Goal: Task Accomplishment & Management: Complete application form

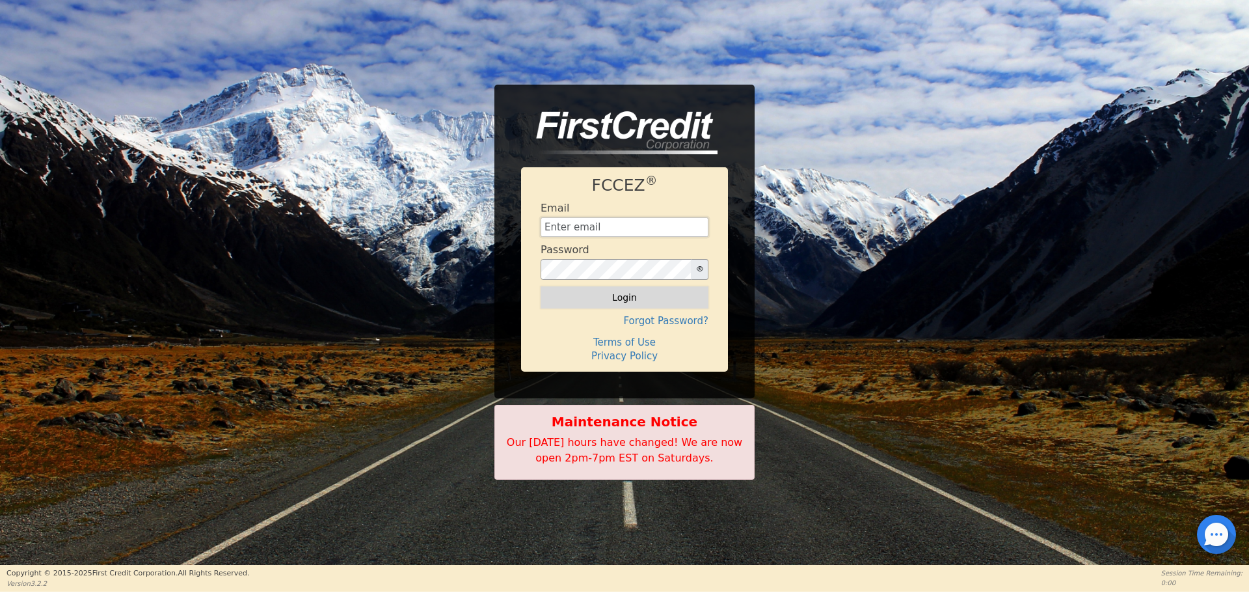
type input "[EMAIL_ADDRESS][DOMAIN_NAME]"
click at [659, 306] on button "Login" at bounding box center [625, 297] width 168 height 22
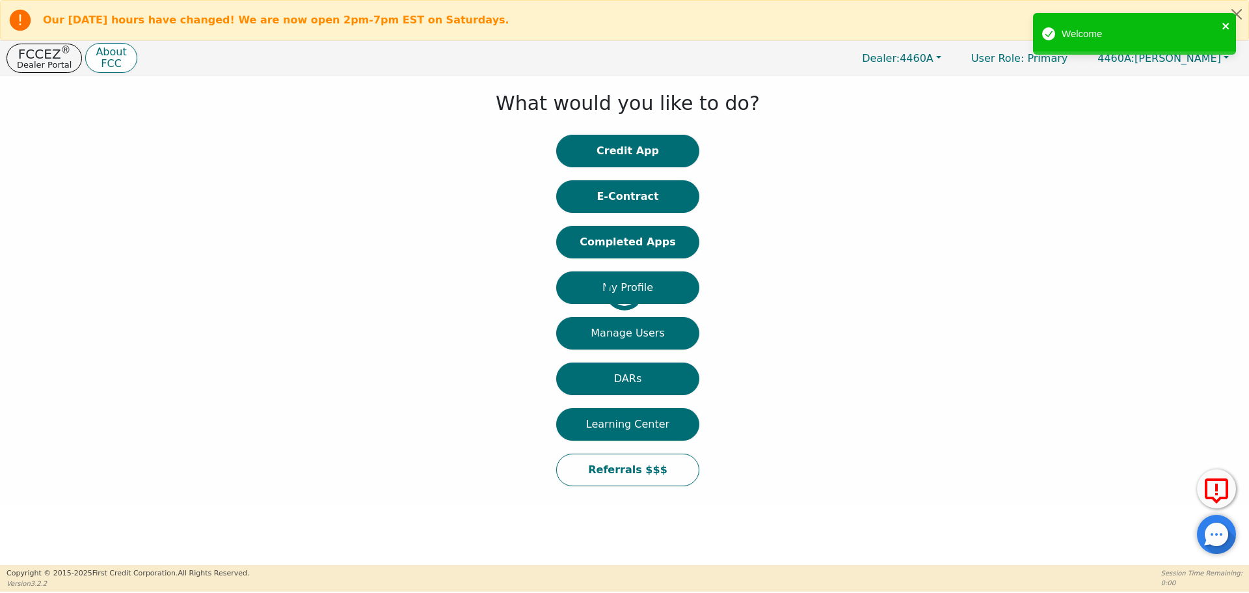
click at [1229, 21] on icon "close" at bounding box center [1226, 26] width 9 height 10
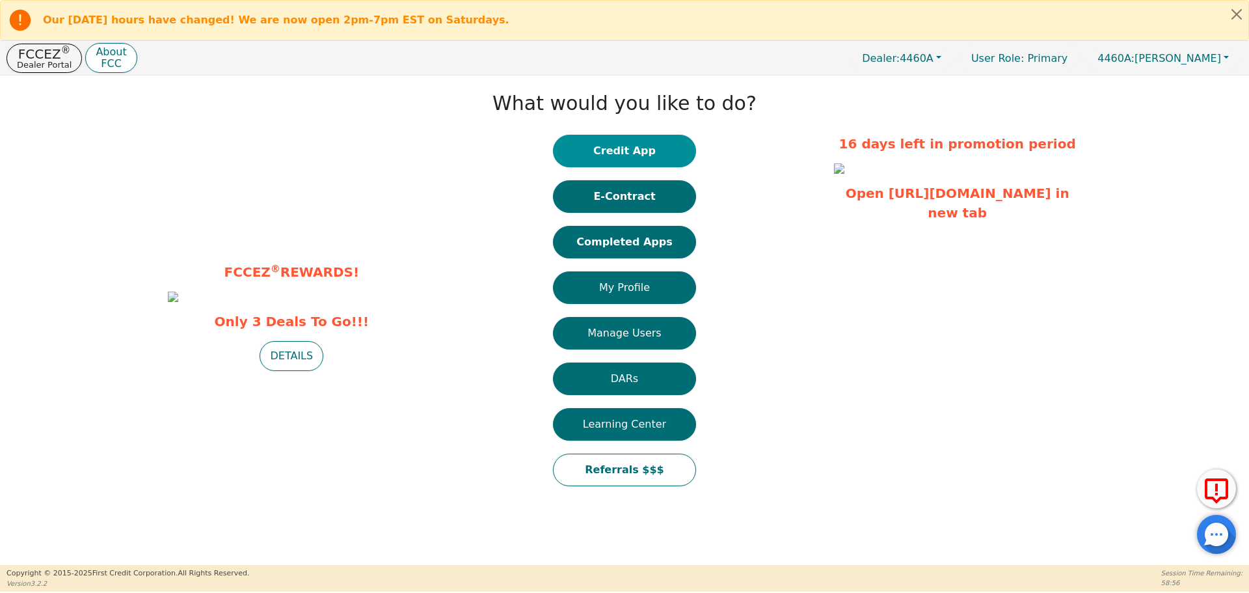
click at [634, 147] on button "Credit App" at bounding box center [624, 151] width 143 height 33
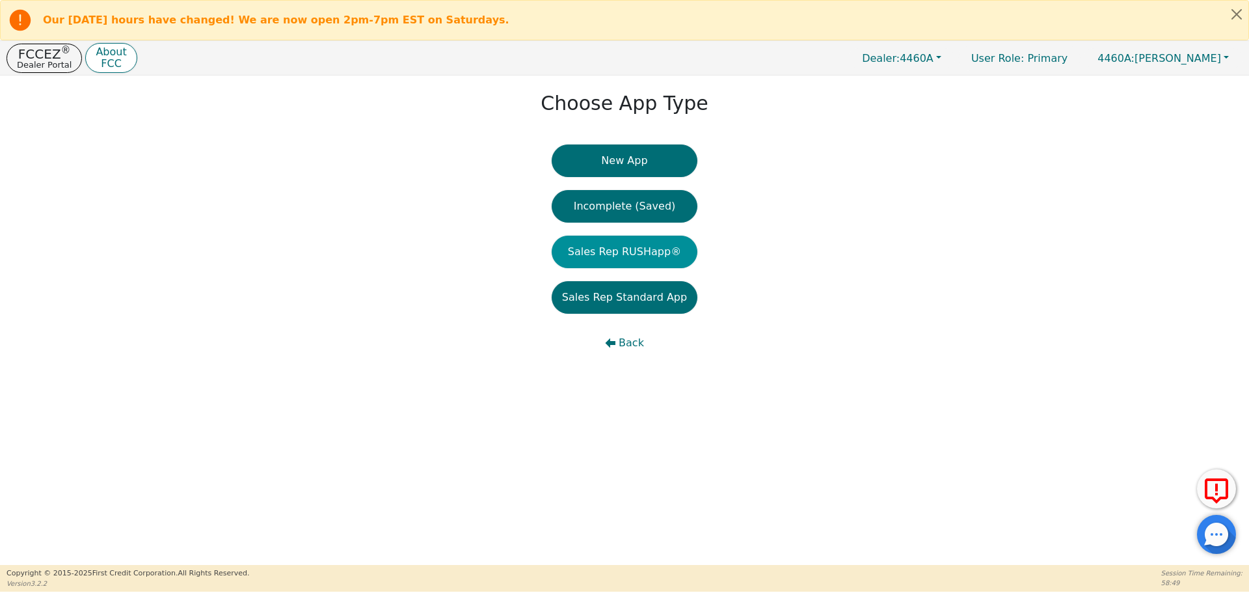
click at [645, 243] on button "Sales Rep RUSHapp®" at bounding box center [625, 252] width 146 height 33
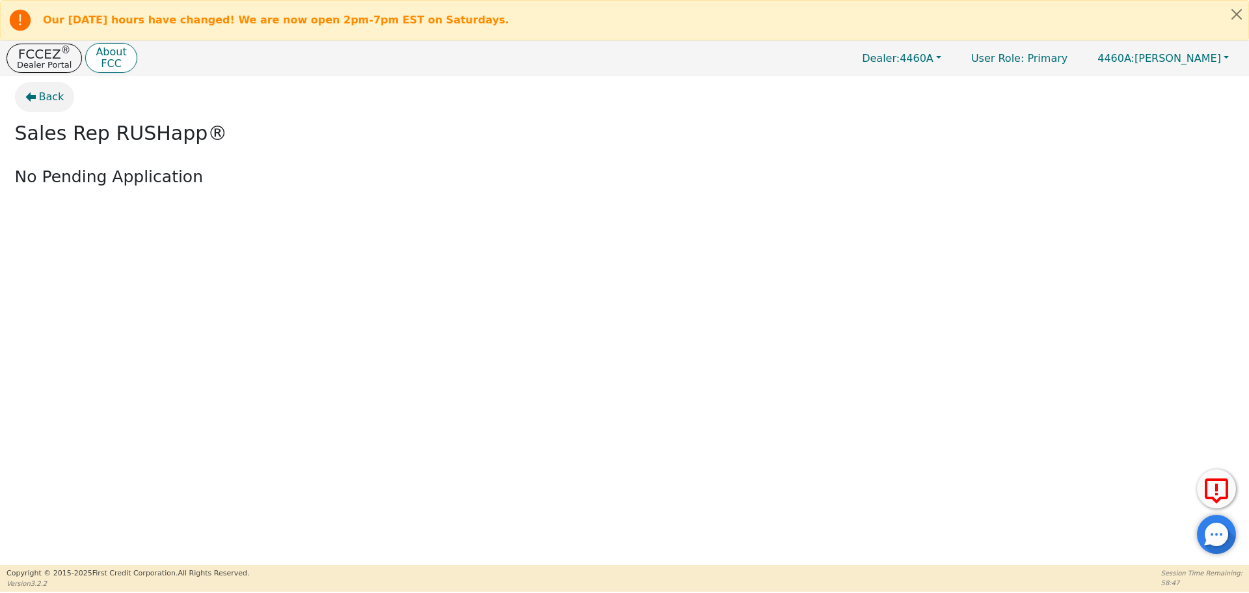
click at [53, 98] on span "Back" at bounding box center [51, 97] width 25 height 16
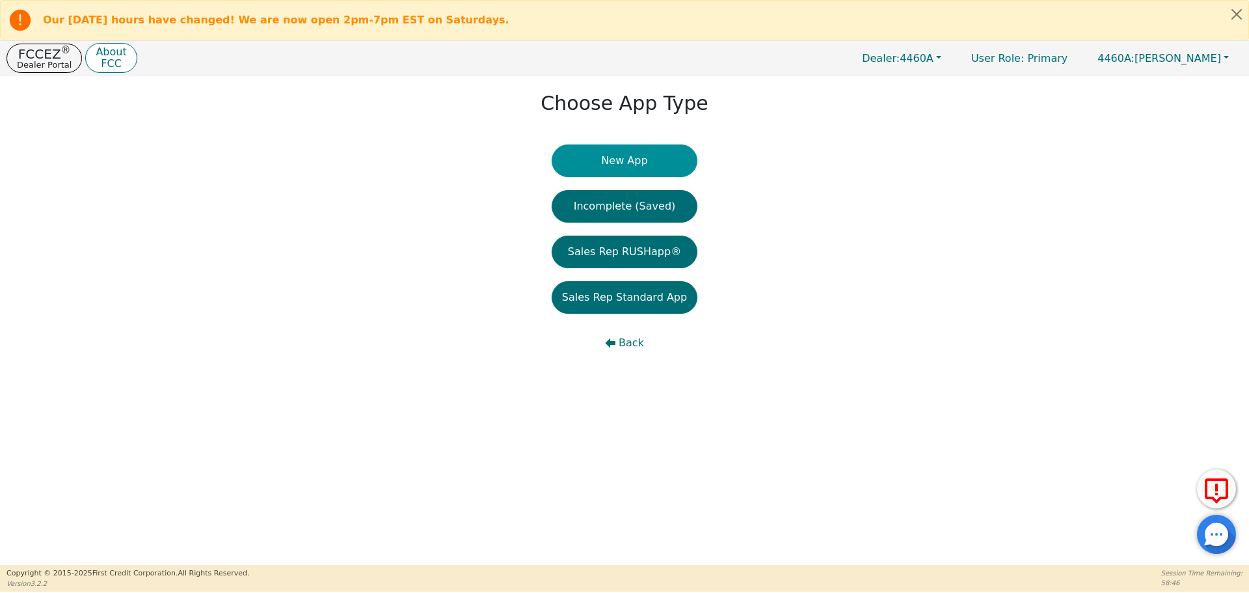
click at [644, 153] on button "New App" at bounding box center [625, 160] width 146 height 33
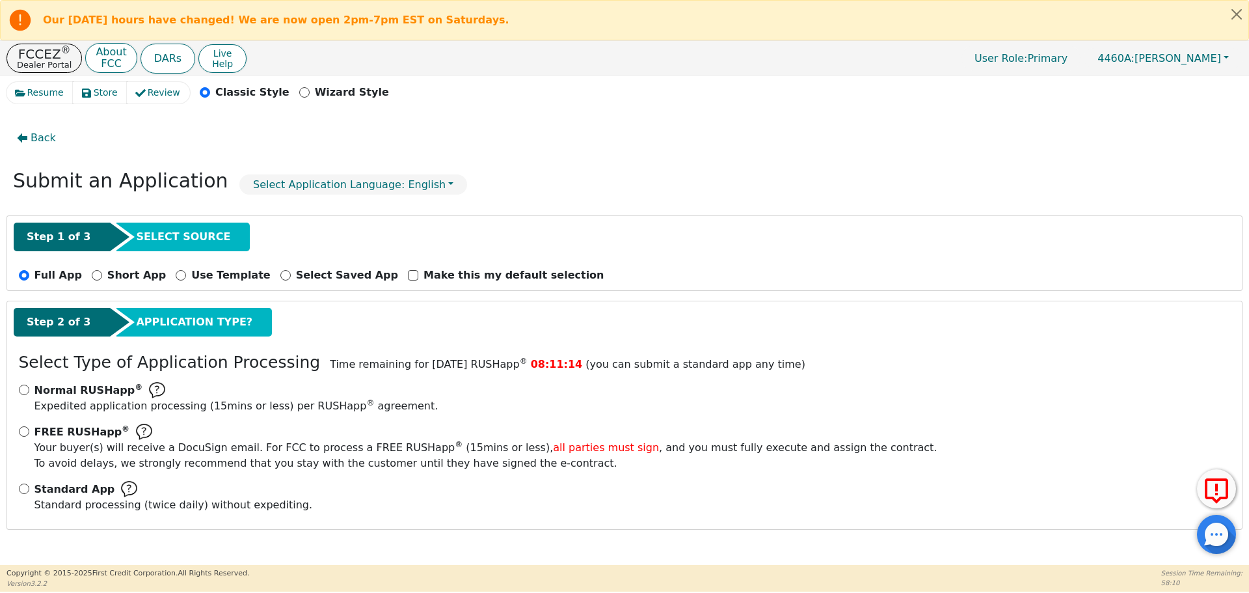
click at [50, 498] on span "Standard processing (twice daily) without expediting." at bounding box center [173, 504] width 278 height 12
click at [29, 494] on input "Standard App Standard processing (twice daily) without expediting." at bounding box center [24, 488] width 10 height 10
radio input "true"
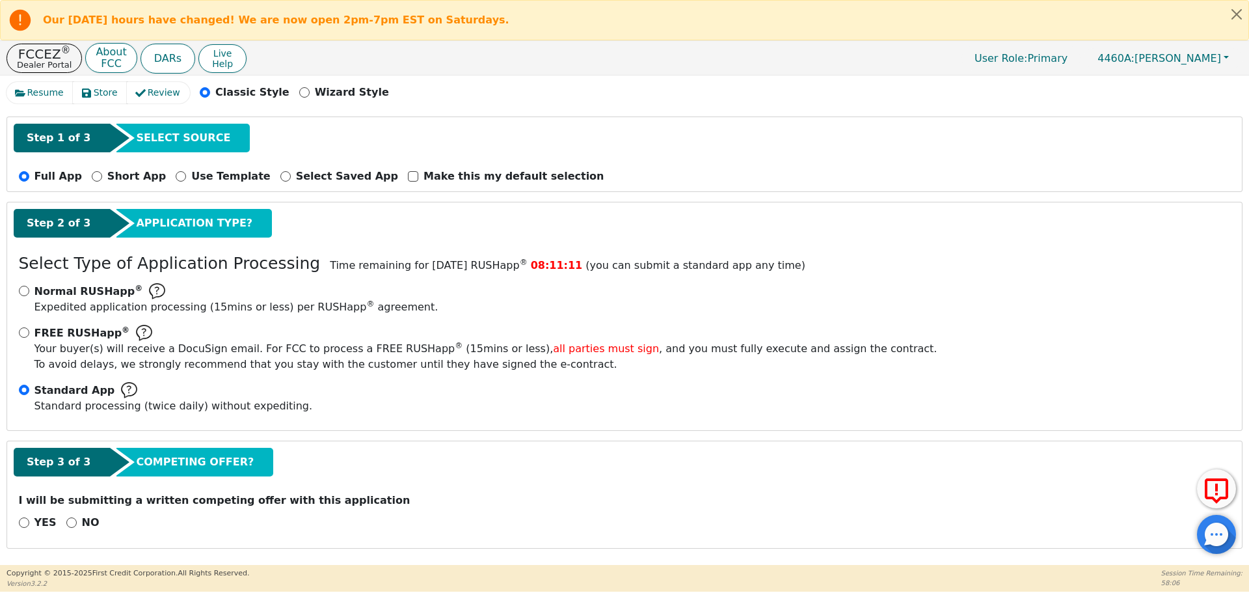
click at [85, 521] on p "NO" at bounding box center [91, 523] width 18 height 16
click at [77, 521] on input "NO" at bounding box center [71, 522] width 10 height 10
radio input "true"
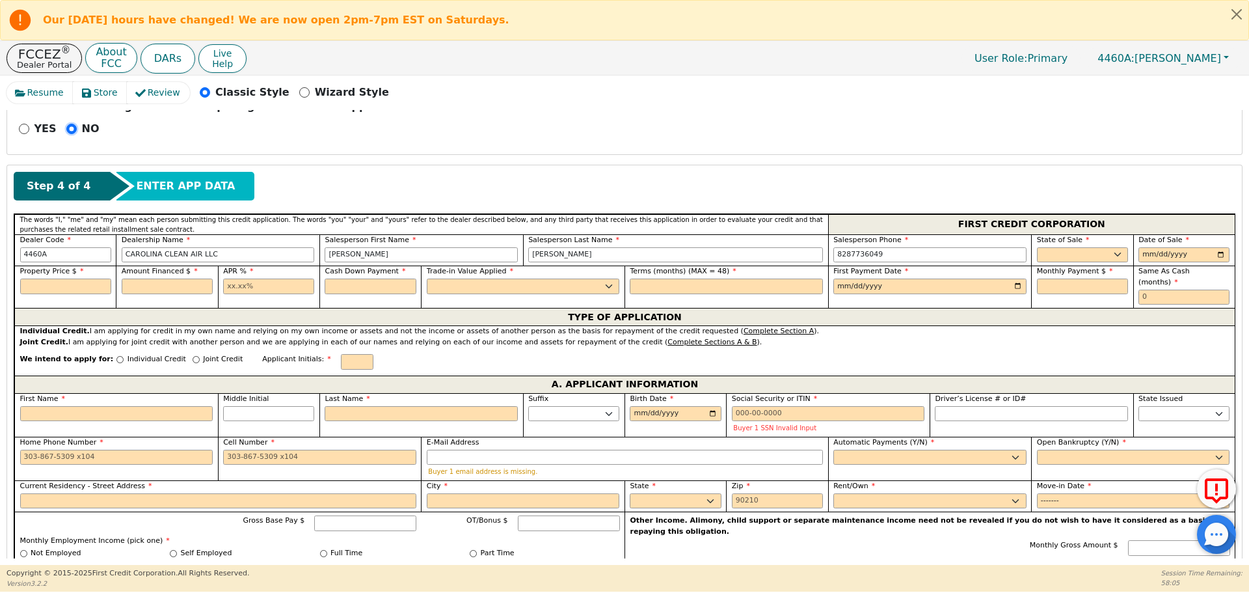
scroll to position [489, 0]
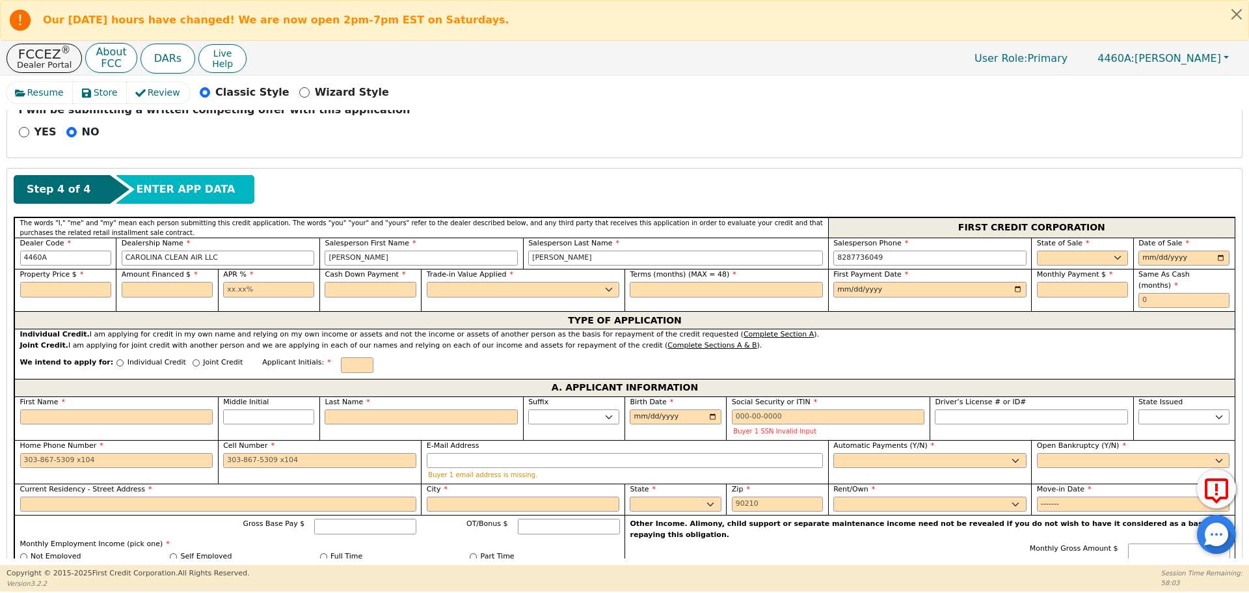
click at [1092, 265] on div "State of Sale AK AL AR AZ CA CO [GEOGRAPHIC_DATA] DC DE [GEOGRAPHIC_DATA] [GEOG…" at bounding box center [1081, 253] width 101 height 32
click at [1088, 258] on select "AK AL AR AZ CA CO CT DC DE FL [GEOGRAPHIC_DATA] HI IA ID IL IN KS [GEOGRAPHIC_D…" at bounding box center [1082, 258] width 91 height 16
select select "NC"
click at [1037, 250] on select "AK AL AR AZ CA CO CT DC DE FL [GEOGRAPHIC_DATA] HI IA ID IL IN KS [GEOGRAPHIC_D…" at bounding box center [1082, 258] width 91 height 16
click at [1189, 259] on input "date" at bounding box center [1183, 258] width 91 height 16
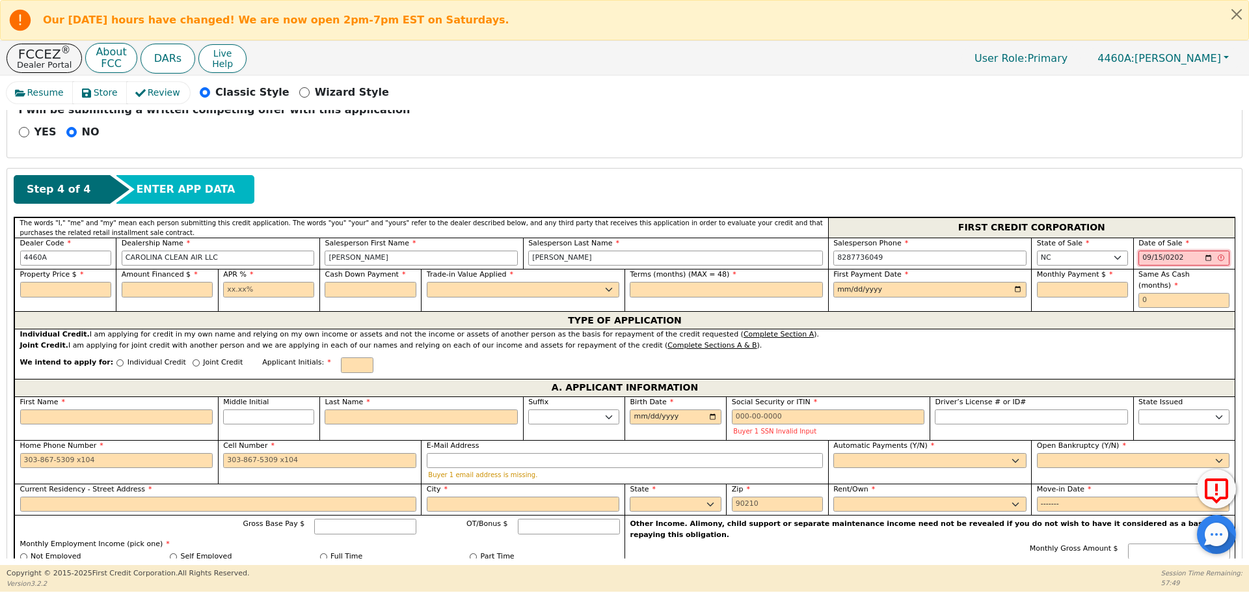
type input "[DATE]"
click at [73, 288] on input "text" at bounding box center [65, 290] width 91 height 16
type input "3743.90"
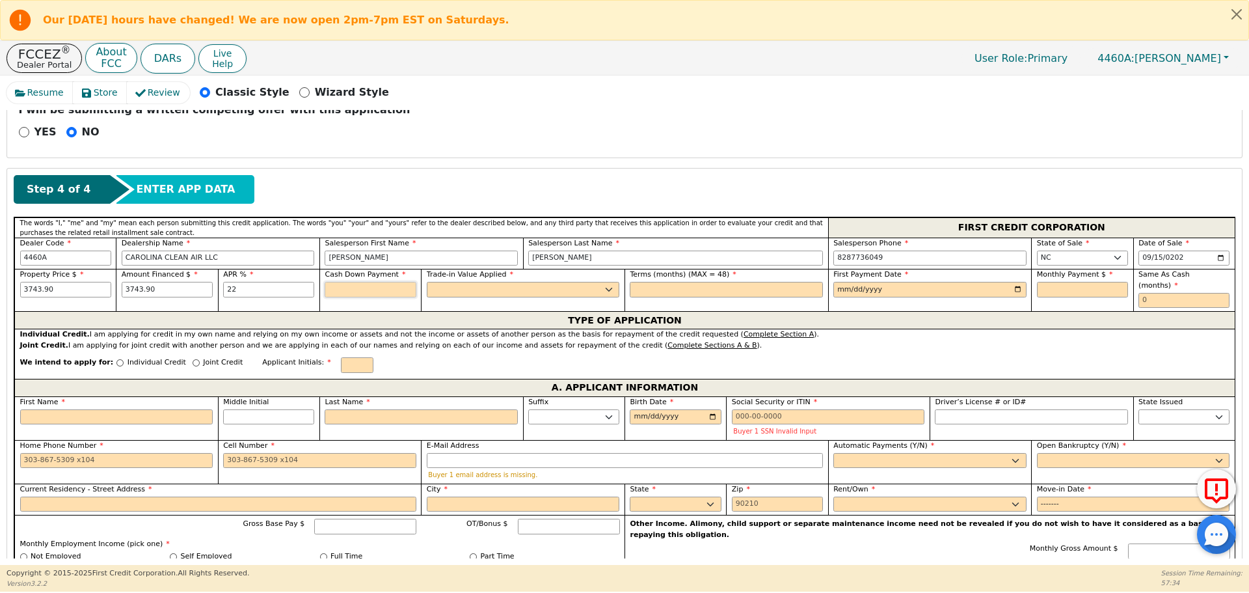
type input "22.00"
type input "0.00"
click at [468, 288] on select "Yes No" at bounding box center [523, 290] width 193 height 16
select select "n"
click at [427, 282] on select "Yes No" at bounding box center [523, 290] width 193 height 16
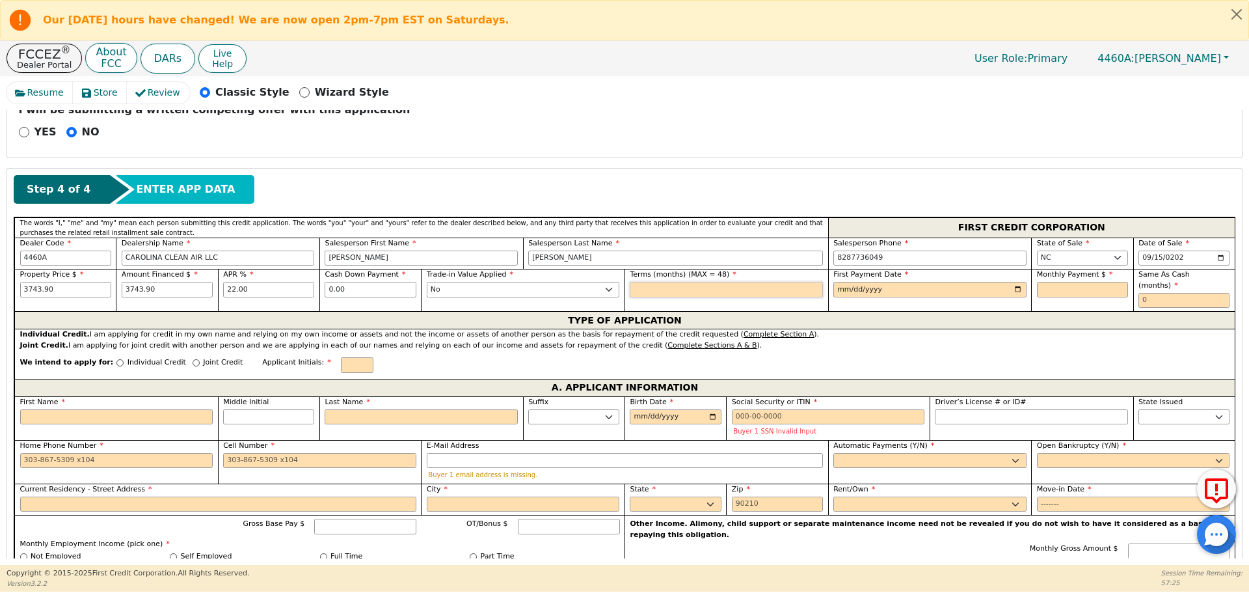
click at [679, 287] on input "text" at bounding box center [726, 290] width 193 height 16
type input "48"
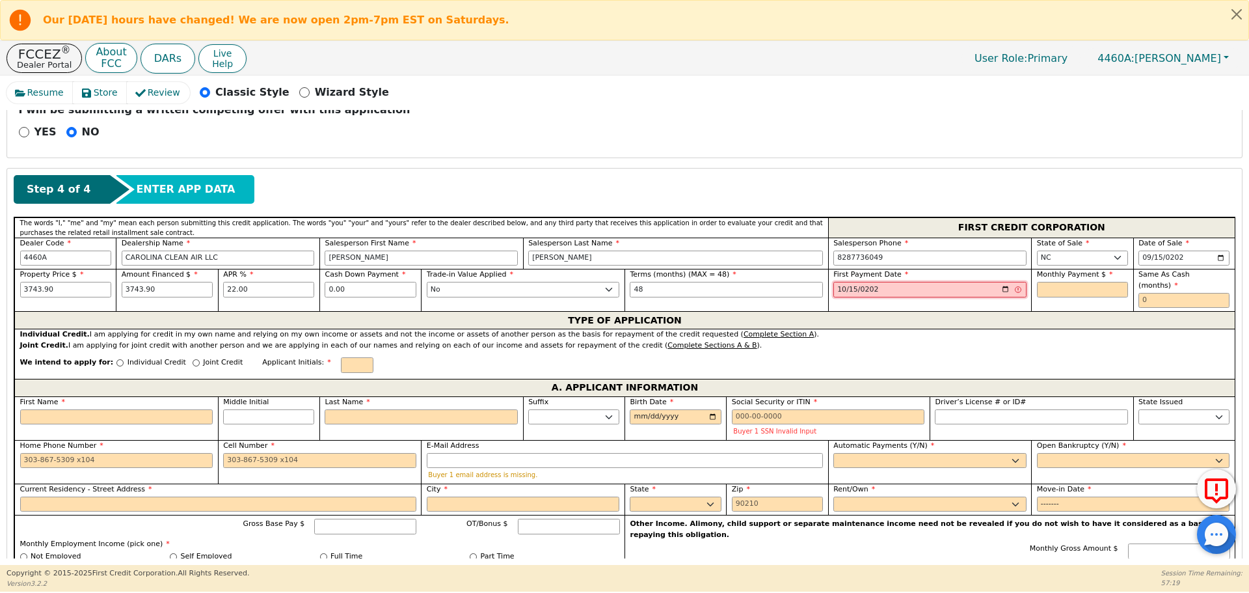
type input "[DATE]"
type input "117.96"
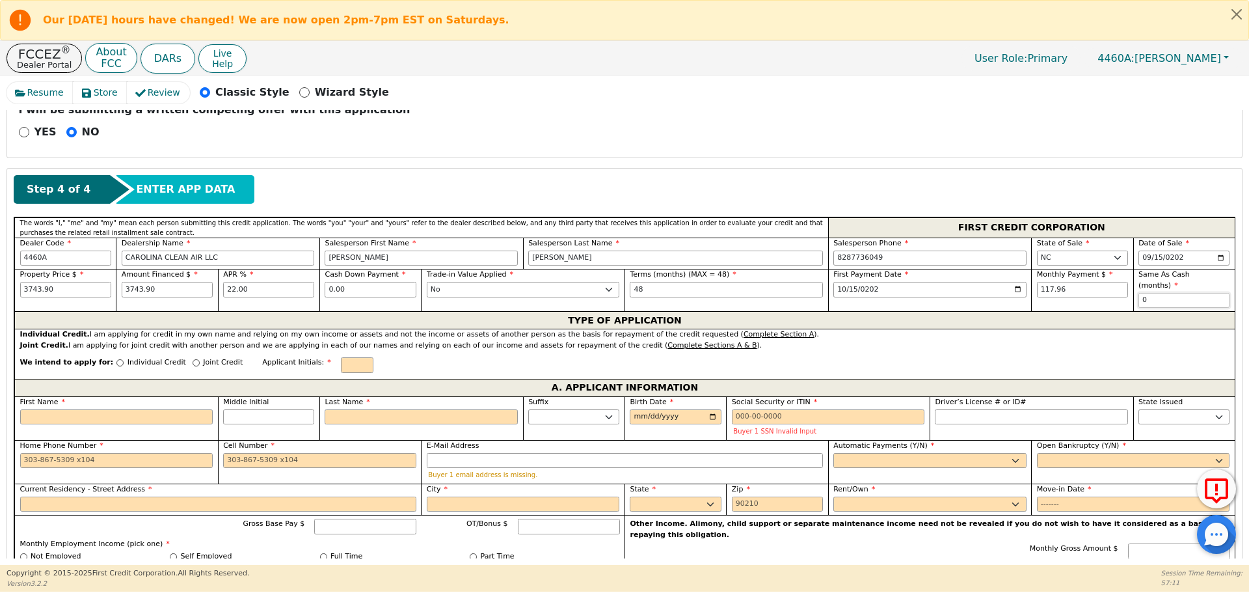
type input "0"
click at [136, 357] on p "Individual Credit" at bounding box center [157, 362] width 59 height 11
click at [124, 359] on input "Individual Credit" at bounding box center [119, 362] width 7 height 7
radio input "true"
click at [204, 357] on p "Joint Credit" at bounding box center [223, 362] width 40 height 11
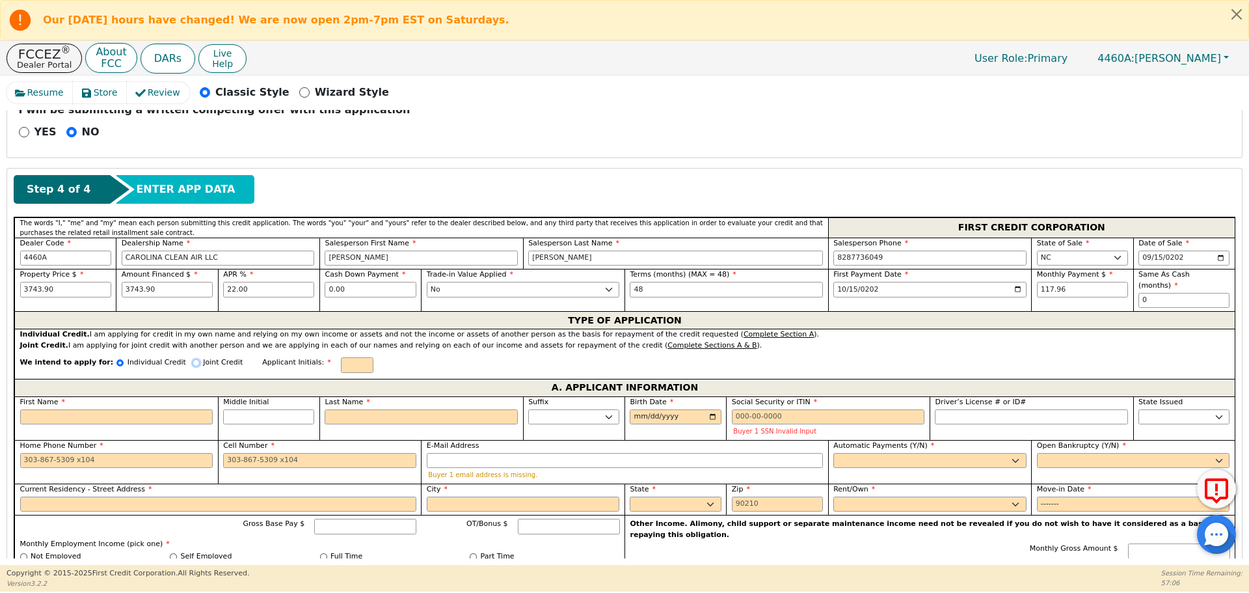
click at [200, 359] on input "Joint Credit" at bounding box center [196, 362] width 7 height 7
radio input "true"
click at [341, 357] on input "text" at bounding box center [357, 365] width 33 height 16
type input "BL"
type input "KR"
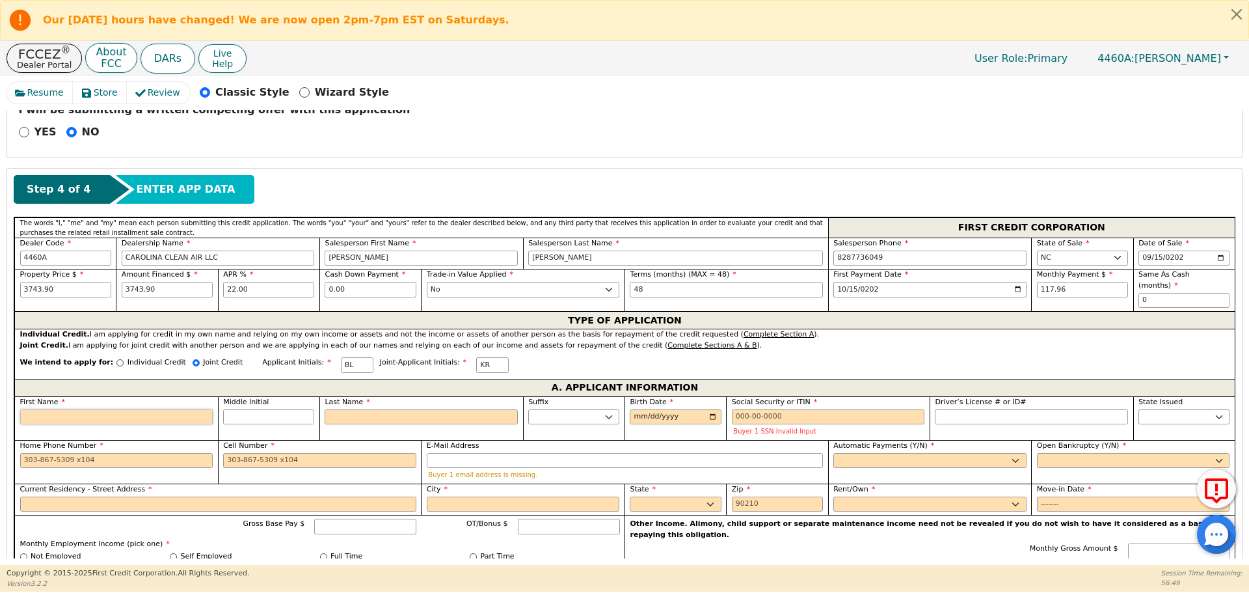
type input "B"
type input "Br"
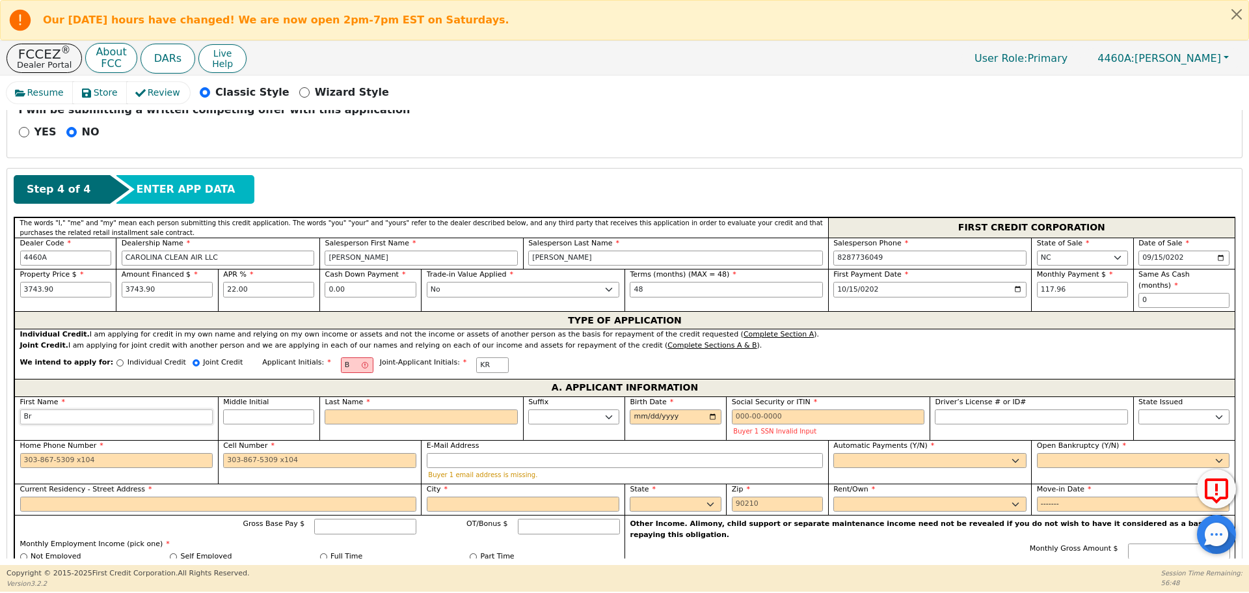
type input "Bri"
type input "Bria"
type input "[PERSON_NAME]"
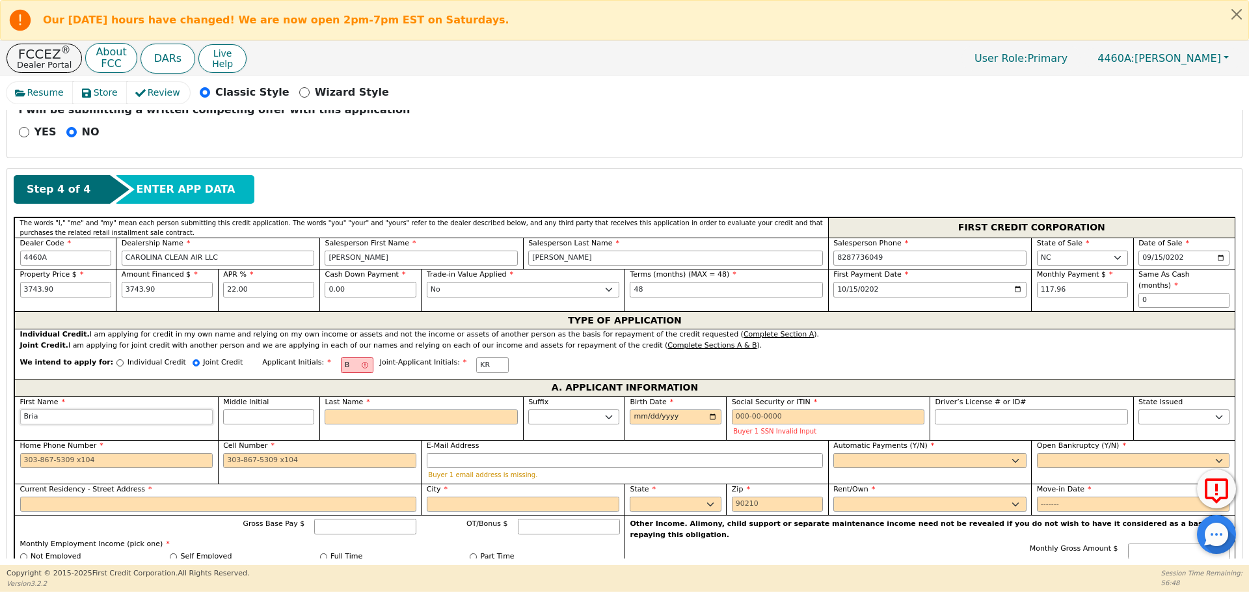
type input "[PERSON_NAME]"
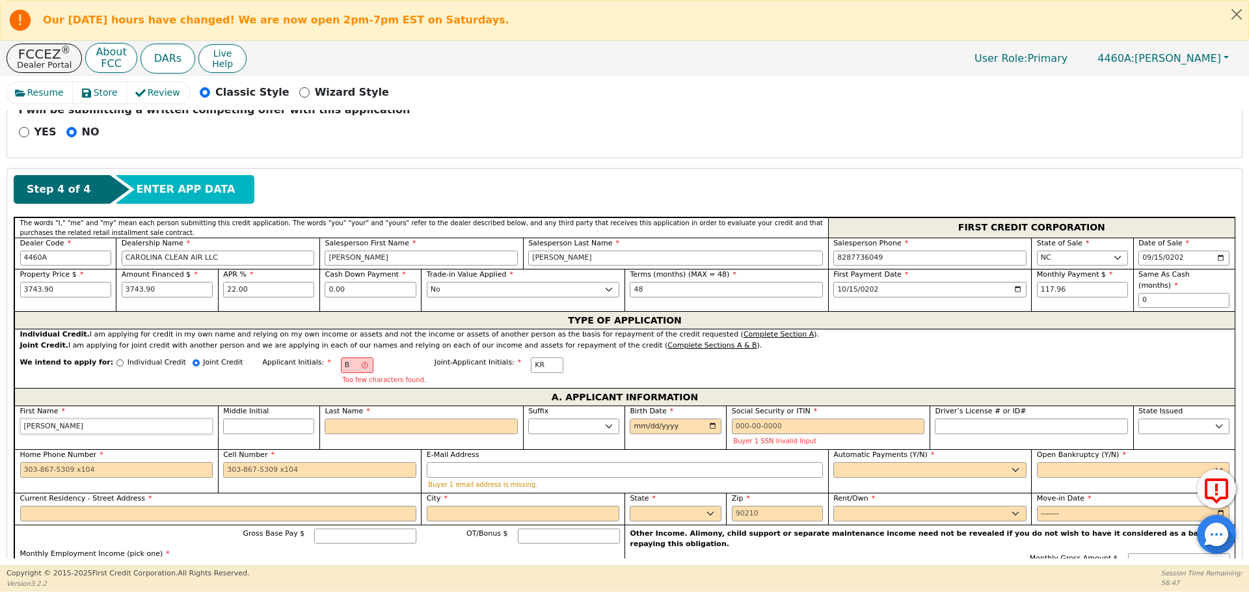
type input "[PERSON_NAME]"
click at [341, 357] on input "B" at bounding box center [357, 365] width 33 height 16
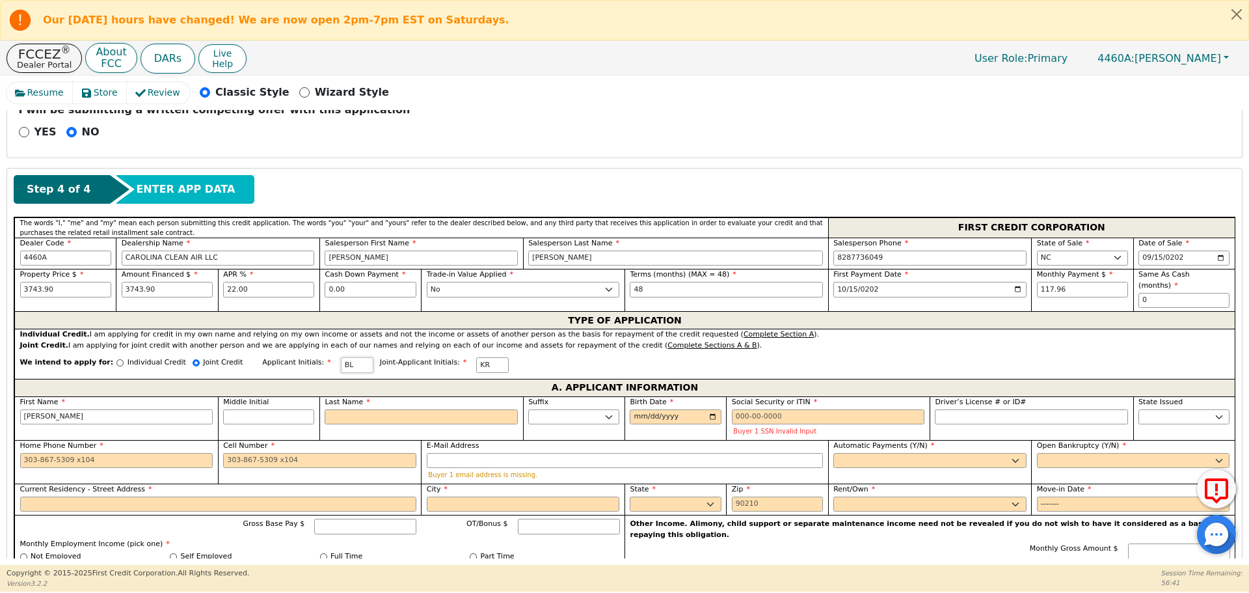
type input "BL"
click at [348, 409] on input "Last Name" at bounding box center [421, 417] width 193 height 16
type input "L"
type input "[PERSON_NAME]"
type input "Lo"
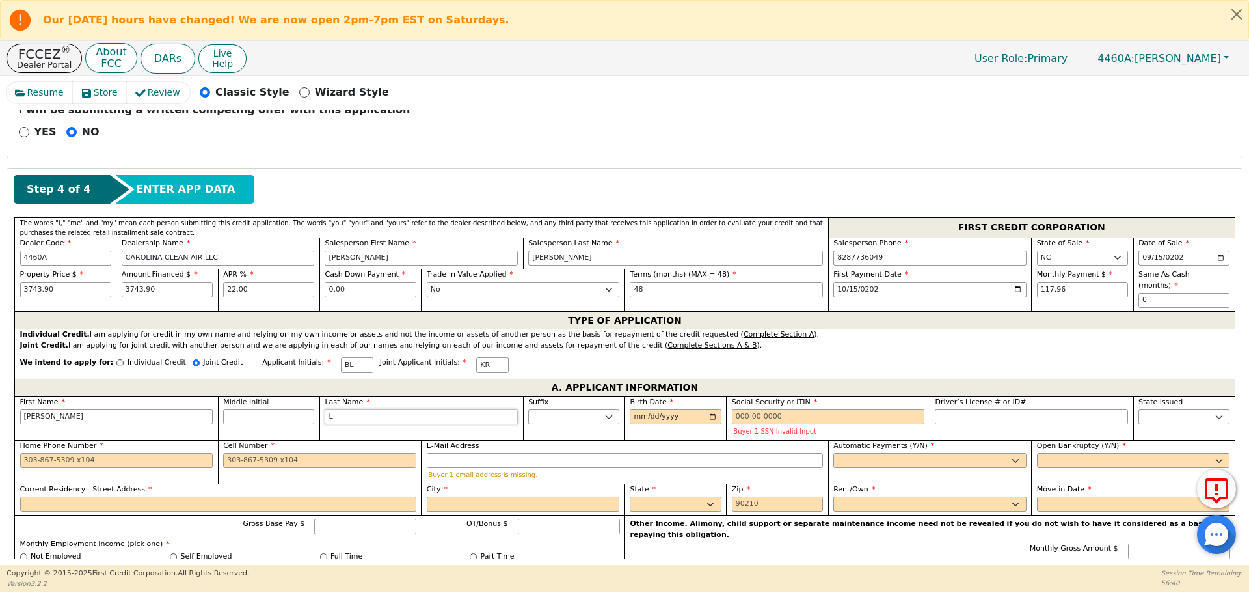
type input "[PERSON_NAME]"
type input "Lov"
type input "[PERSON_NAME]"
type input "Love"
type input "[PERSON_NAME]"
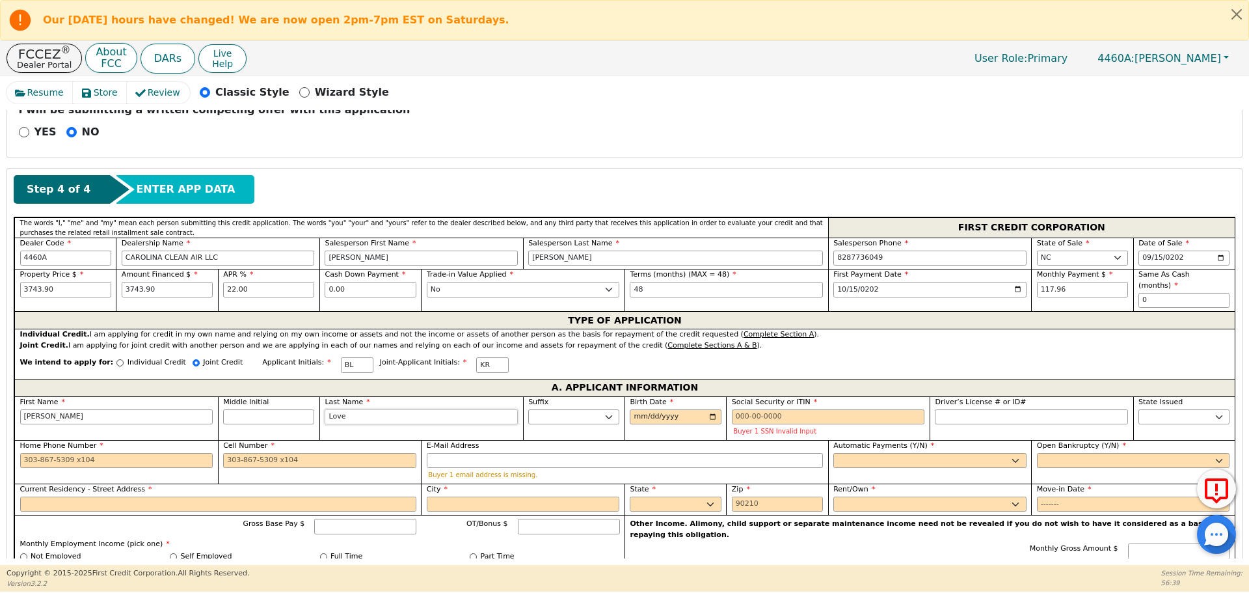
type input "LoveJ"
type input "[PERSON_NAME]"
type input "LoveJo"
type input "[PERSON_NAME]"
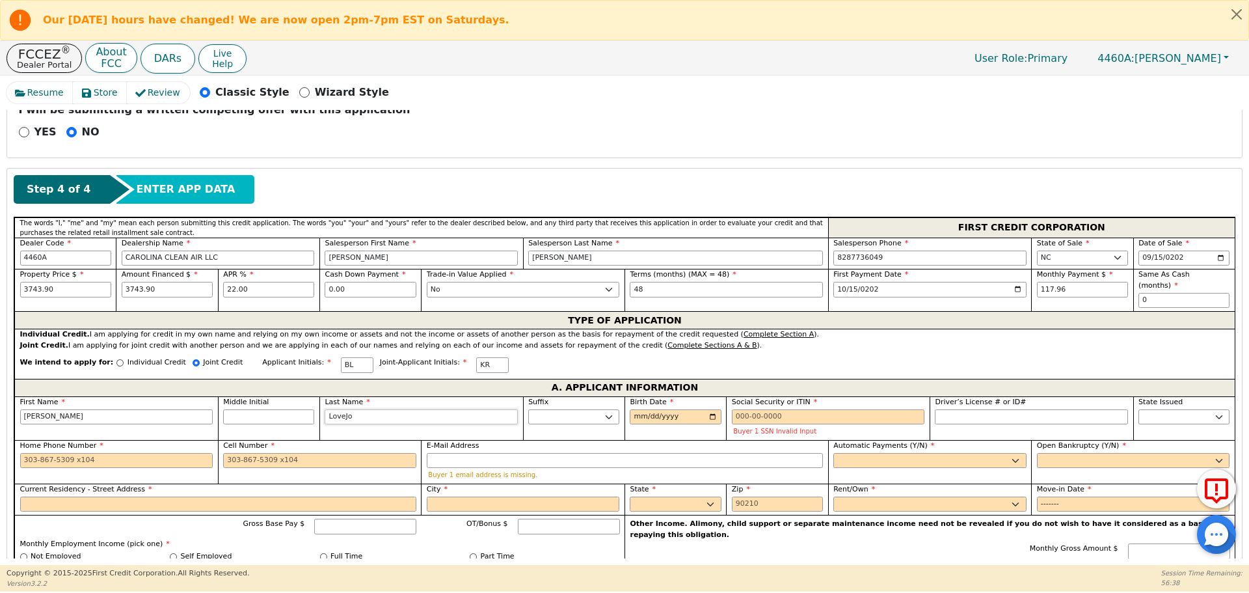
type input "[PERSON_NAME]"
type input "0001-01-08"
type input "[DATE]"
click at [767, 409] on input "Social Security or ITIN" at bounding box center [828, 417] width 193 height 16
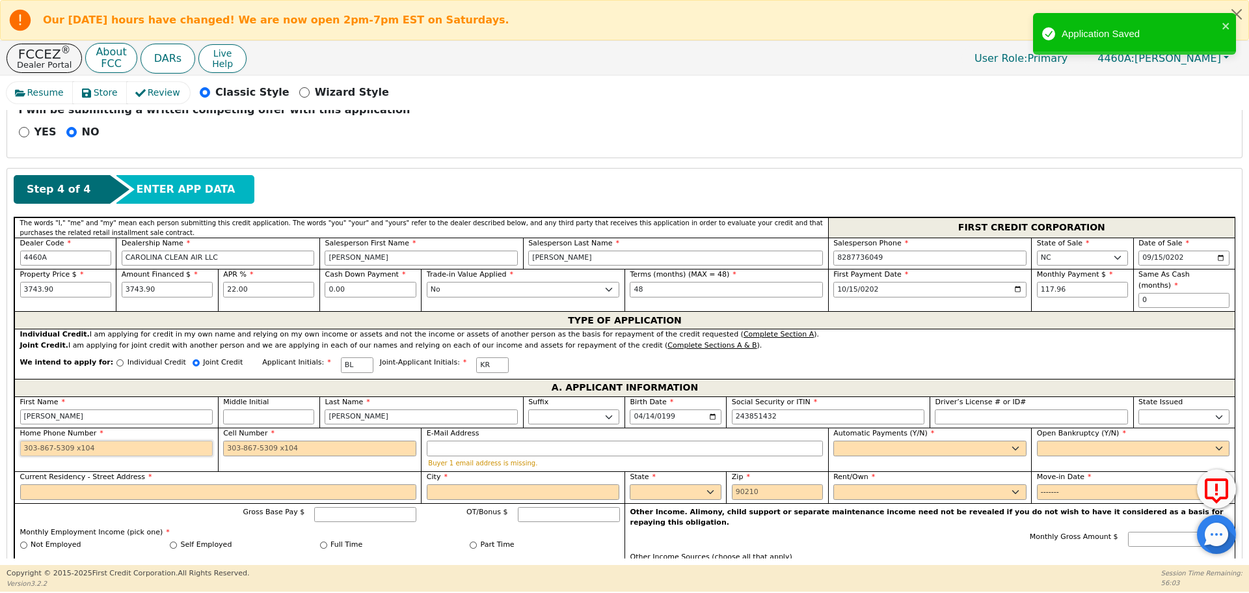
type input "***-**-1432"
click at [87, 440] on input "Home Phone Number" at bounding box center [116, 448] width 193 height 16
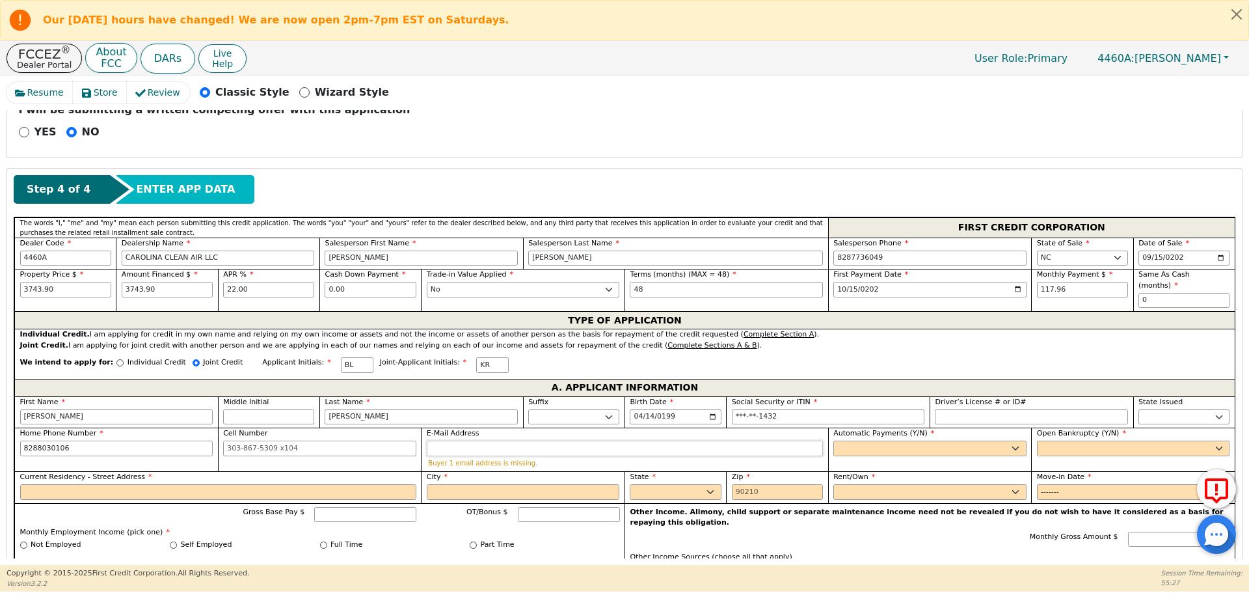
type input "[PHONE_NUMBER]"
click at [537, 440] on input "E-Mail Address" at bounding box center [625, 448] width 396 height 16
click at [569, 440] on input "E-Mail Address" at bounding box center [625, 448] width 396 height 16
paste input "[EMAIL_ADDRESS][DOMAIN_NAME]"
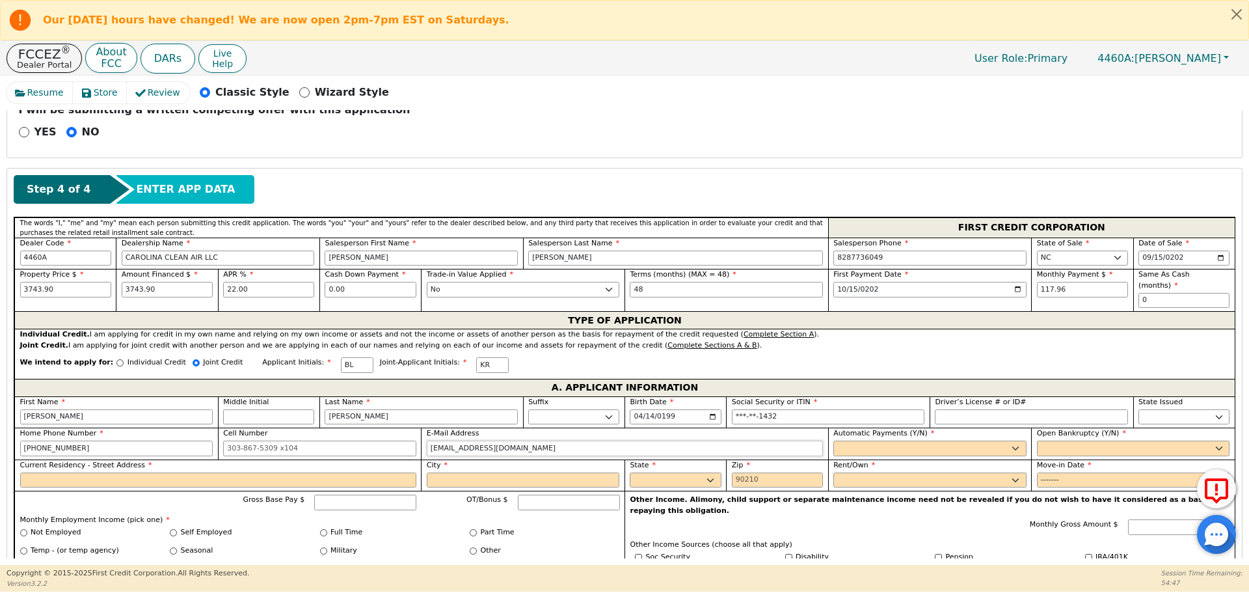
type input "[EMAIL_ADDRESS][DOMAIN_NAME]"
click at [870, 440] on select "Yes No" at bounding box center [929, 448] width 193 height 16
select select "y"
click at [833, 440] on select "Yes No" at bounding box center [929, 448] width 193 height 16
type input "[PERSON_NAME]"
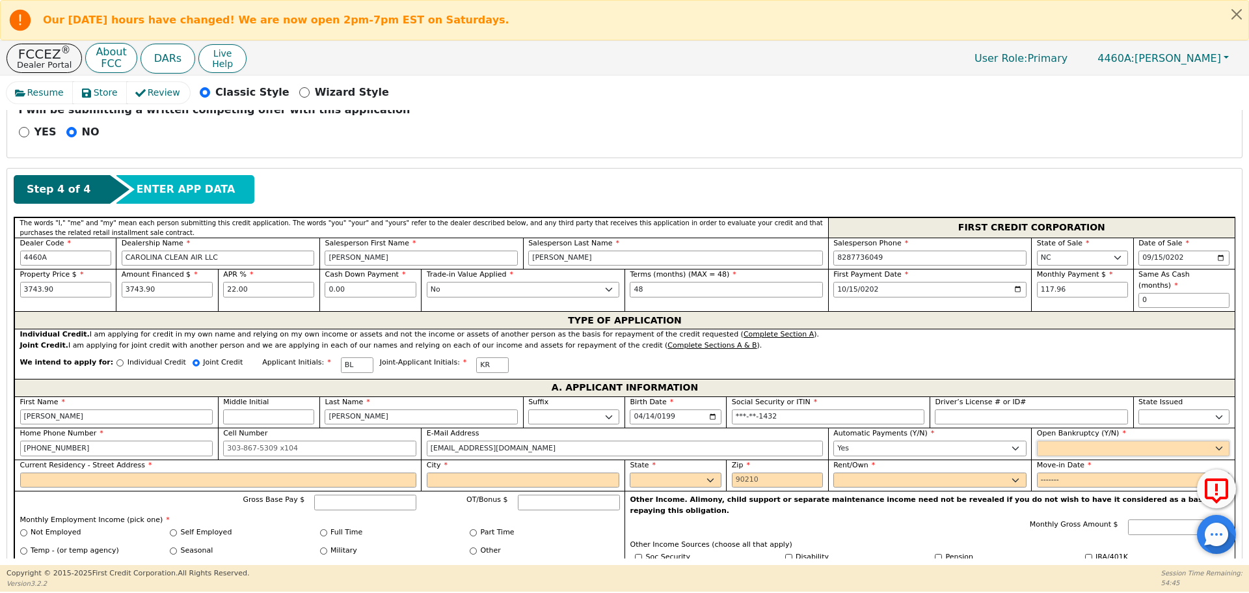
click at [1071, 440] on select "Yes No" at bounding box center [1133, 448] width 193 height 16
select select "n"
click at [1037, 440] on select "Yes No" at bounding box center [1133, 448] width 193 height 16
click at [205, 472] on input "Current Residency - Street Address" at bounding box center [218, 480] width 396 height 16
click at [124, 472] on input "Current Residency - Street Address" at bounding box center [218, 480] width 396 height 16
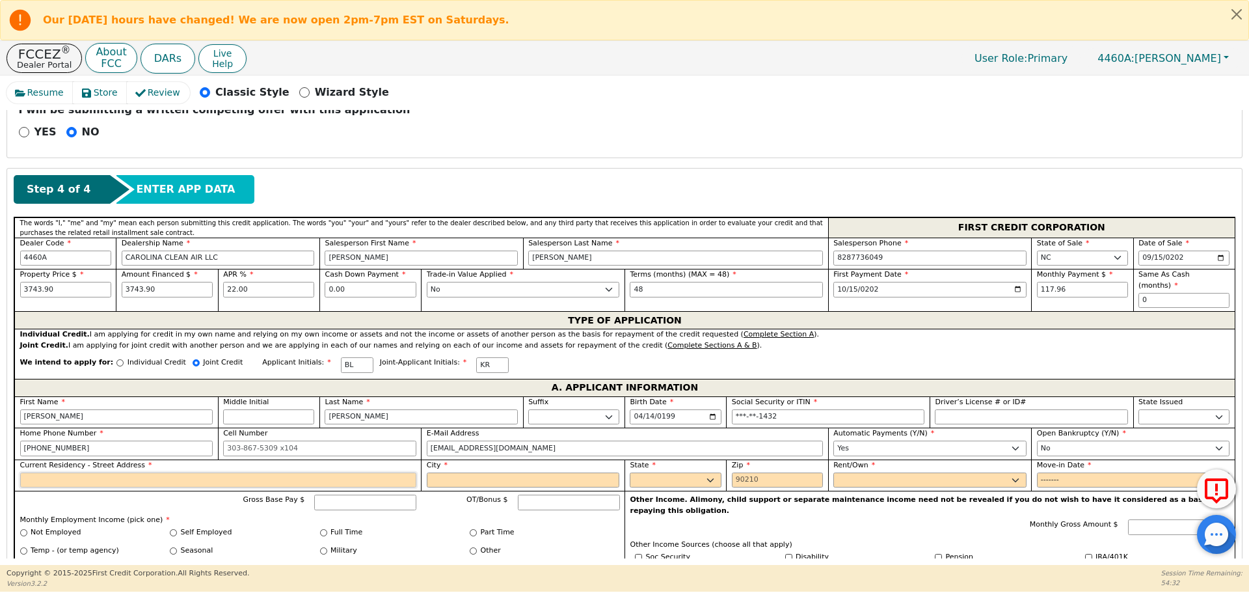
paste input "[STREET_ADDRESS]"
type input "[STREET_ADDRESS]"
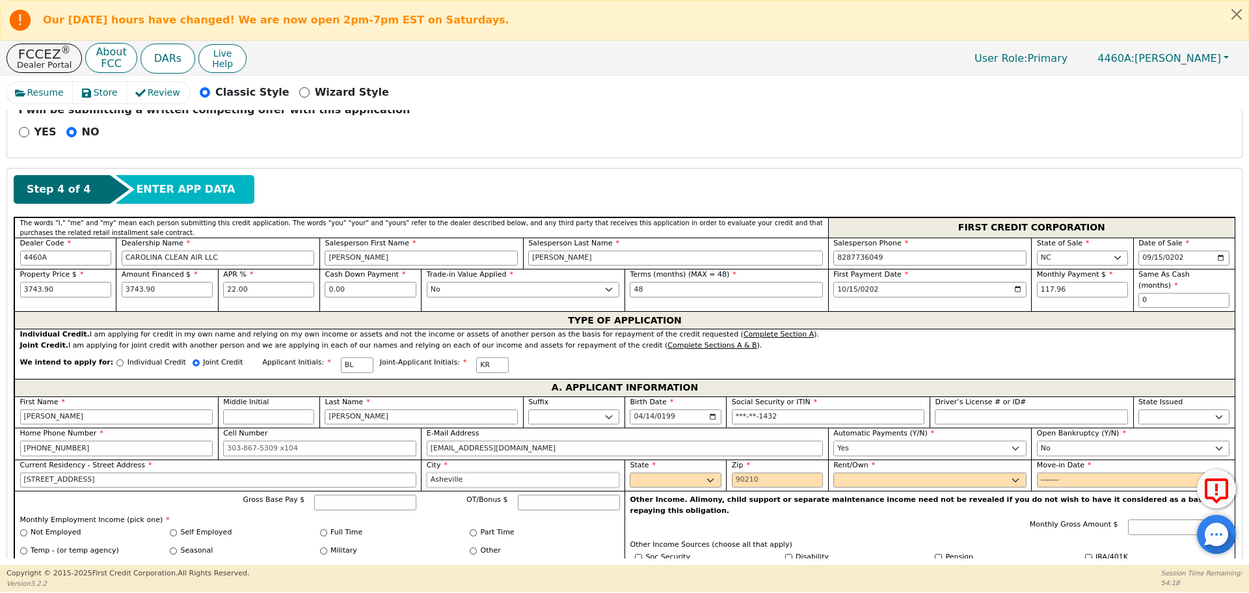
type input "Asheville"
select select "NC"
type input "28806"
select select "Rent"
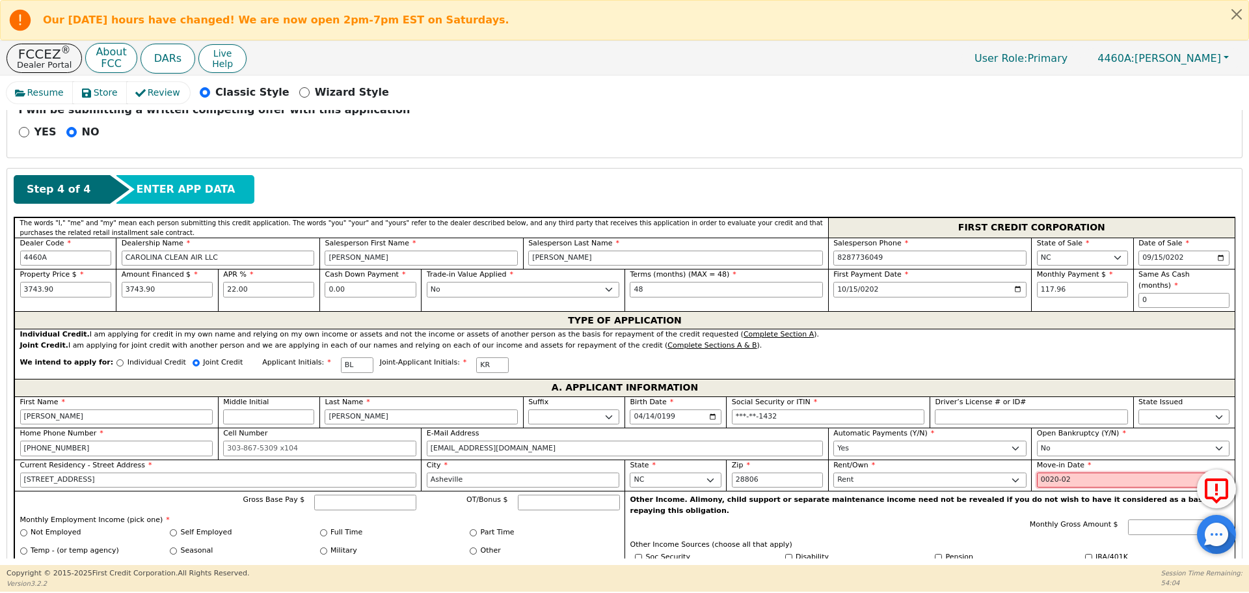
type input "0200-02"
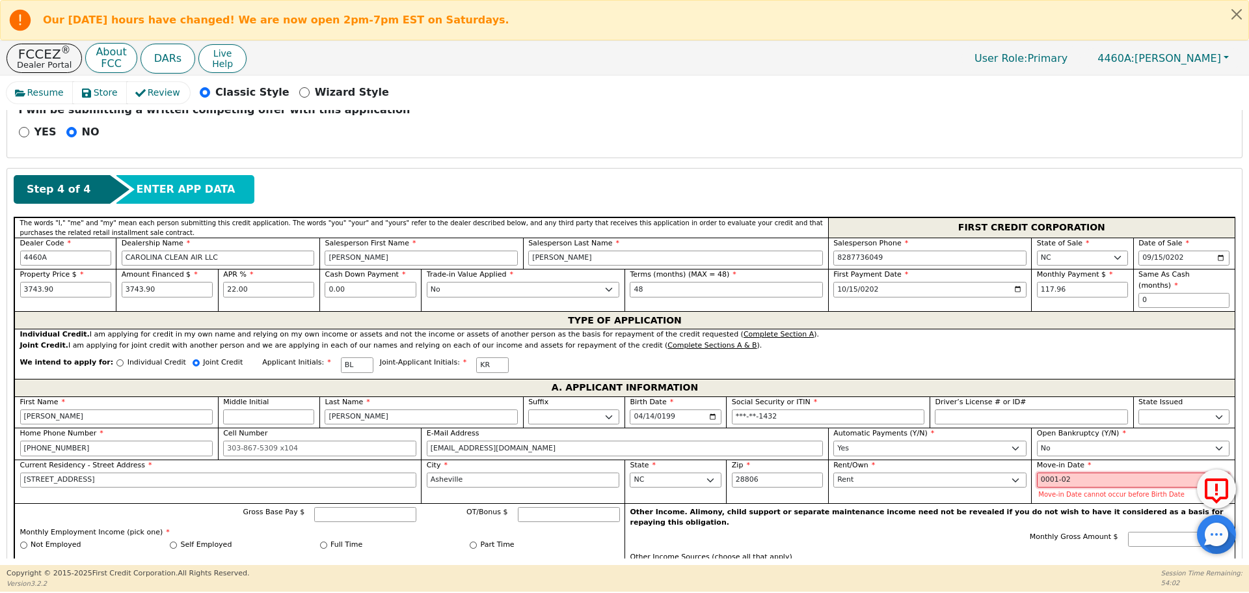
type input "0019-02"
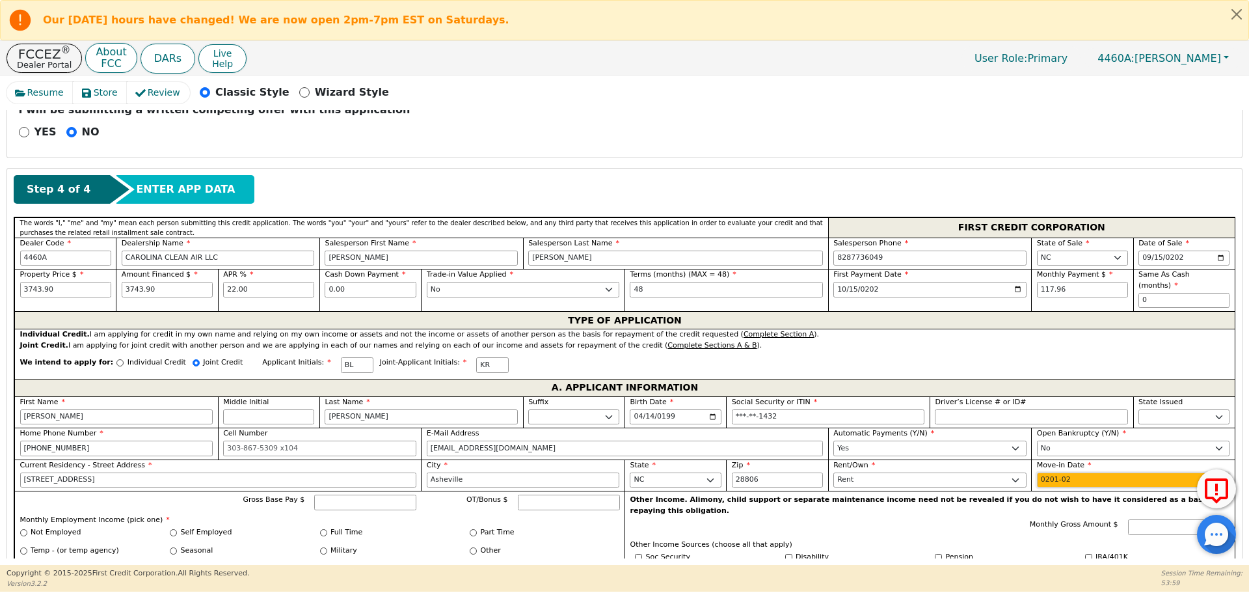
type input "2019-02"
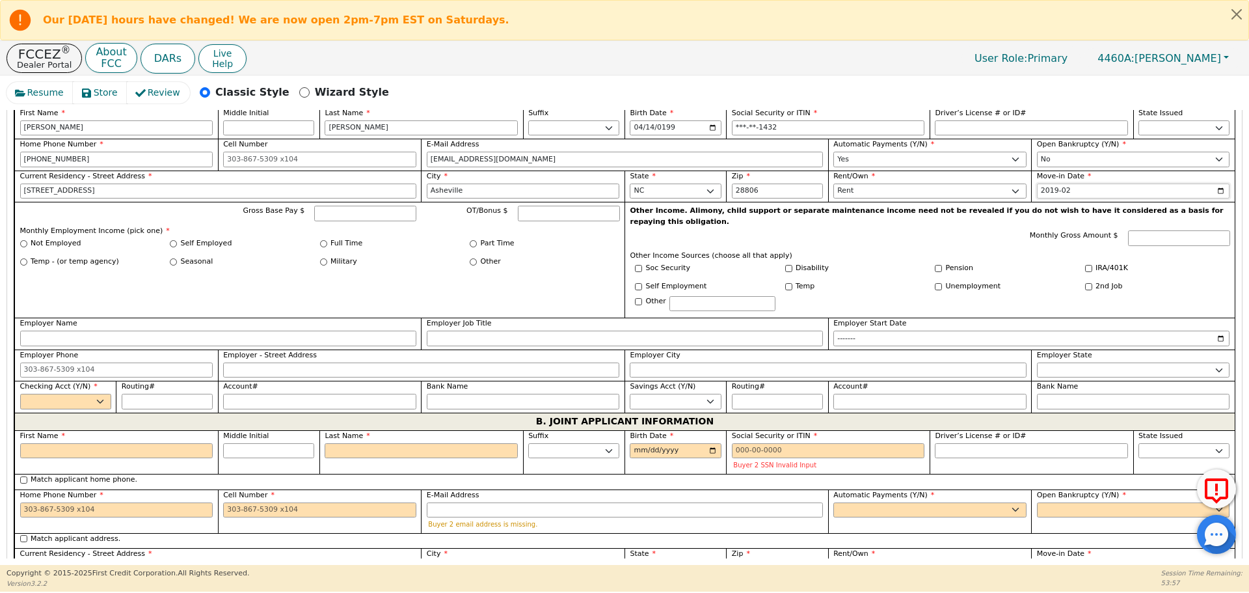
scroll to position [814, 0]
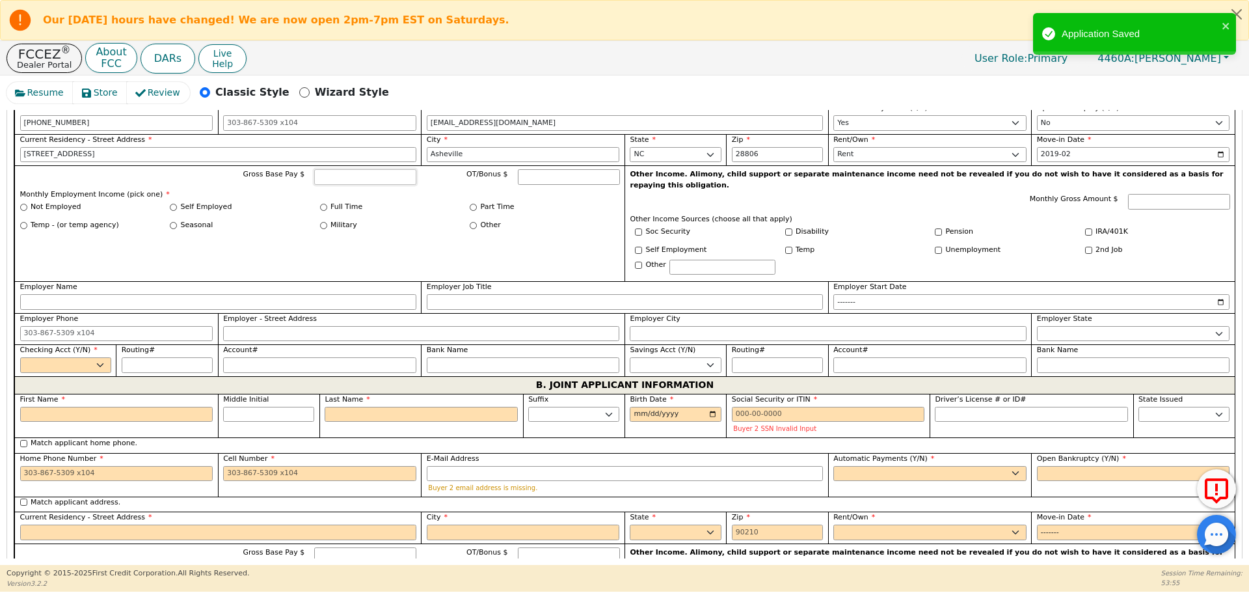
click at [349, 171] on input "Gross Base Pay $" at bounding box center [365, 177] width 102 height 16
type input "300.00"
click at [330, 202] on label "Full Time" at bounding box center [346, 207] width 32 height 11
click at [327, 204] on input "Full Time" at bounding box center [323, 207] width 7 height 7
radio input "true"
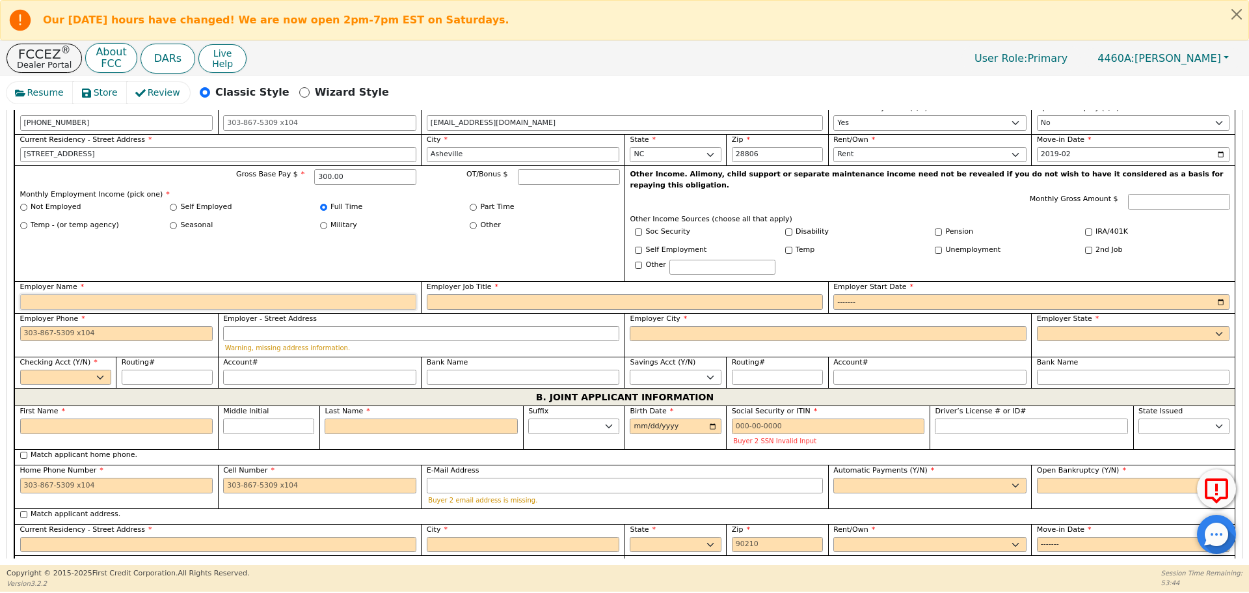
click at [258, 294] on input "Employer Name" at bounding box center [218, 302] width 396 height 16
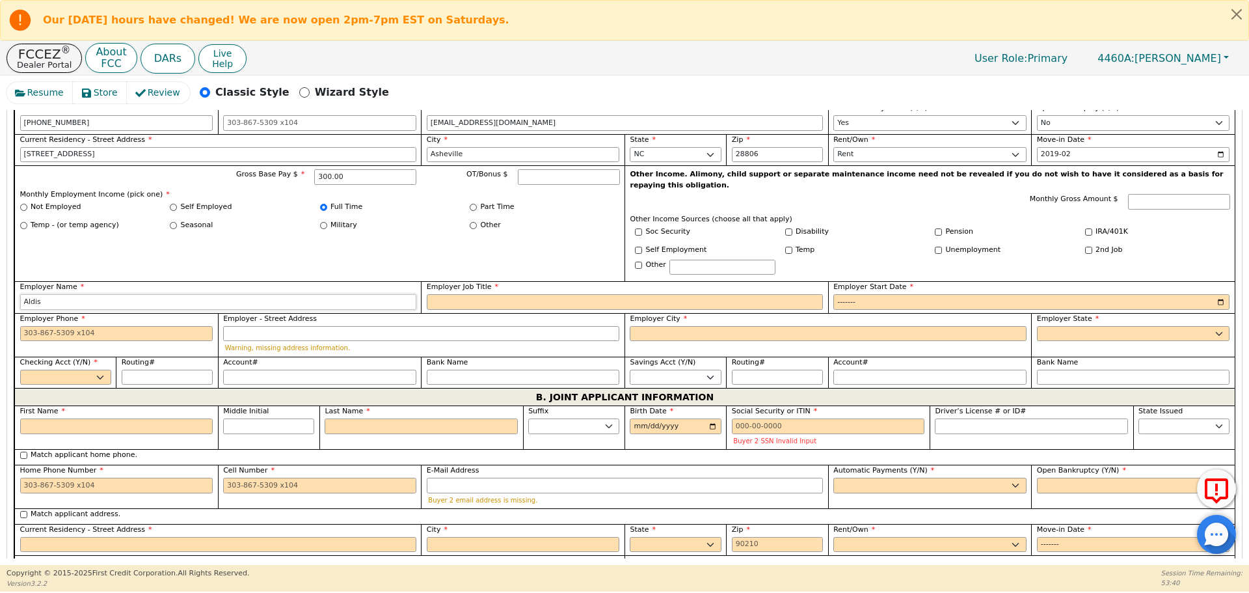
type input "Aldis"
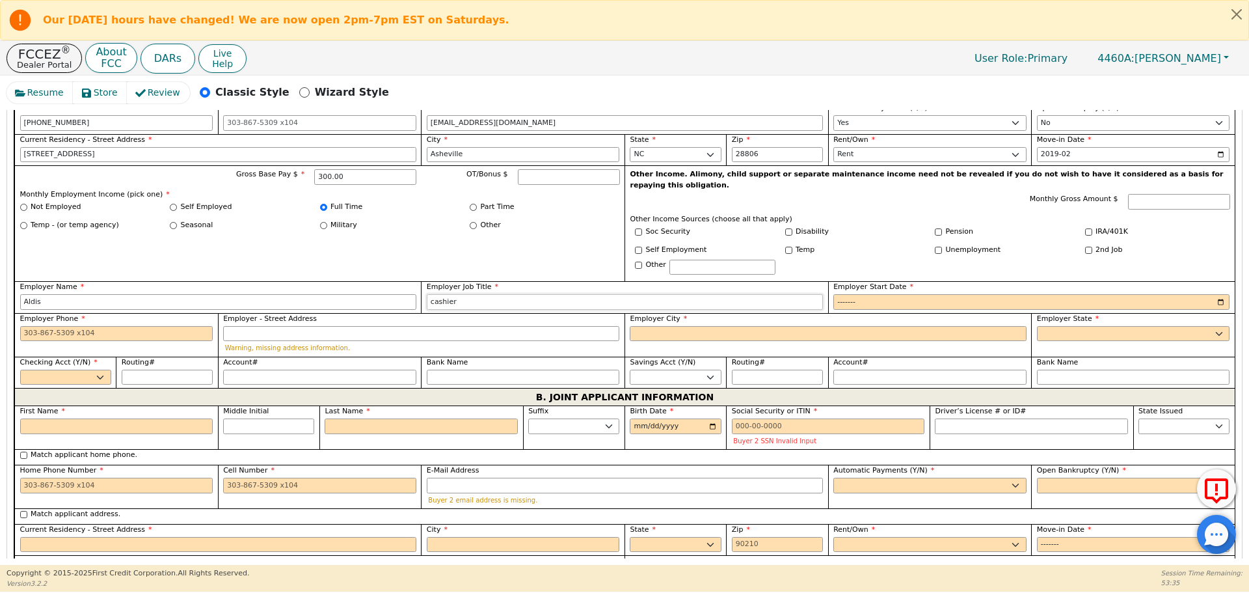
type input "cashier"
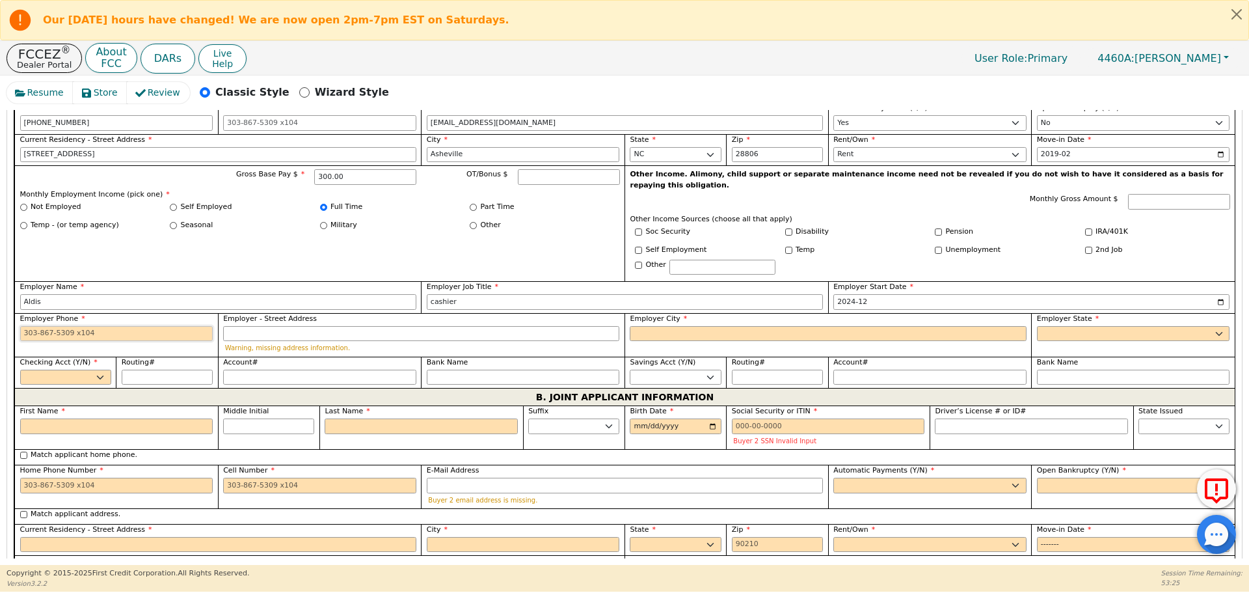
click at [103, 326] on input "Employer Phone" at bounding box center [116, 334] width 193 height 16
click at [902, 294] on input "2024-12" at bounding box center [1031, 302] width 396 height 16
click at [878, 294] on input "2024-12" at bounding box center [1031, 302] width 396 height 16
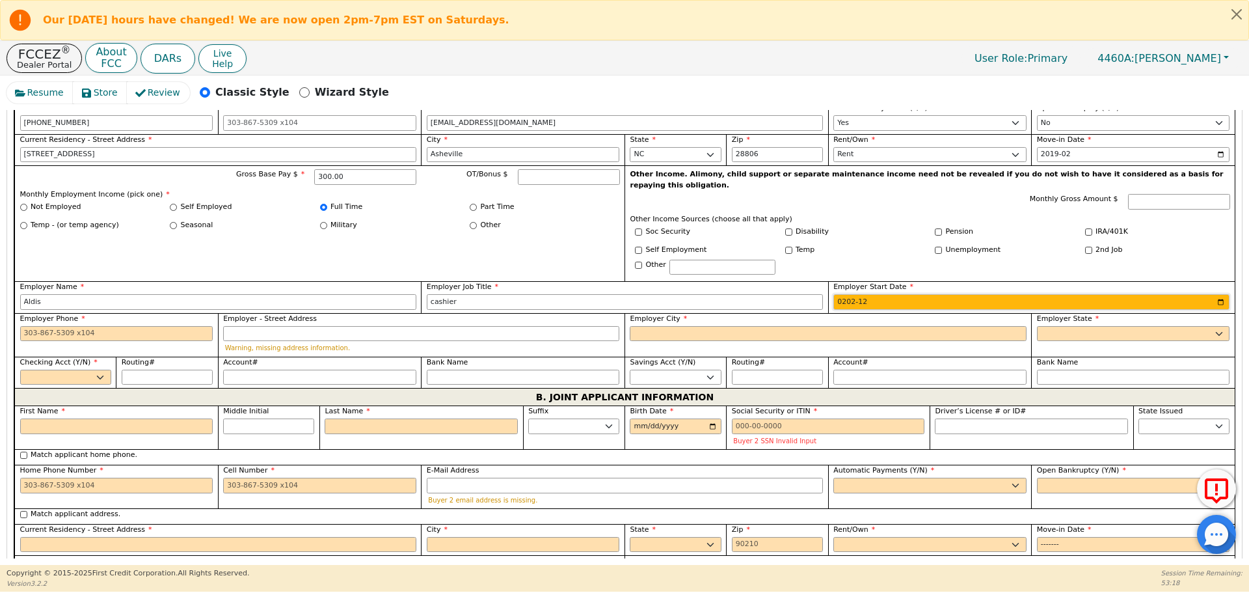
type input "2023-12"
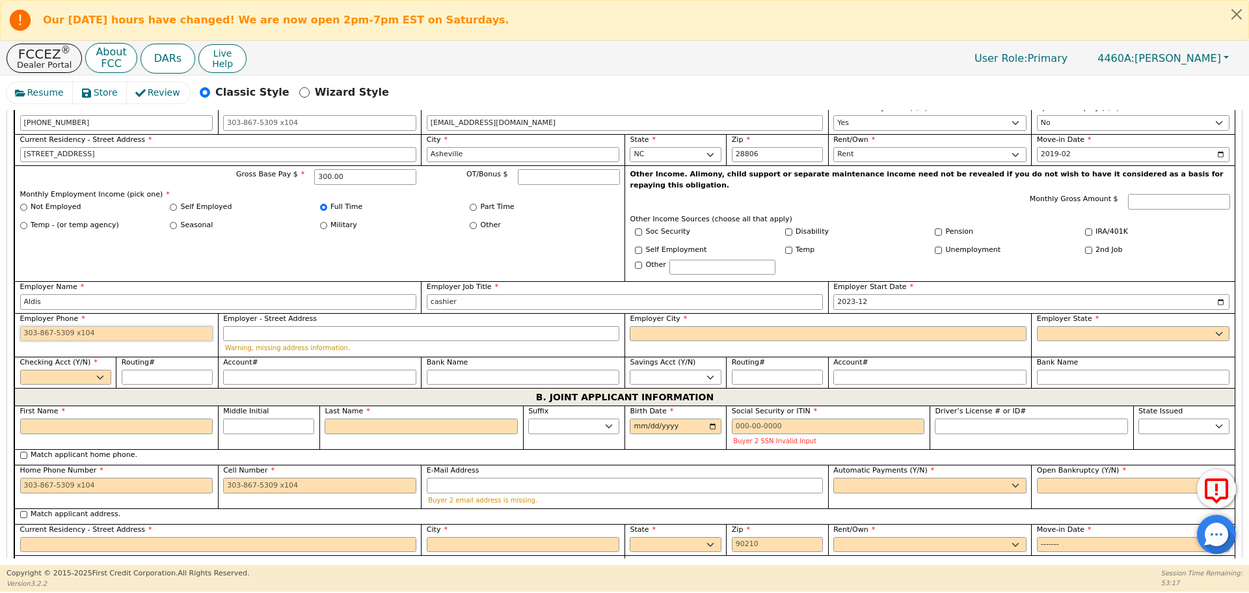
click at [62, 326] on input "Employer Phone" at bounding box center [116, 334] width 193 height 16
type input "[PHONE_NUMBER]"
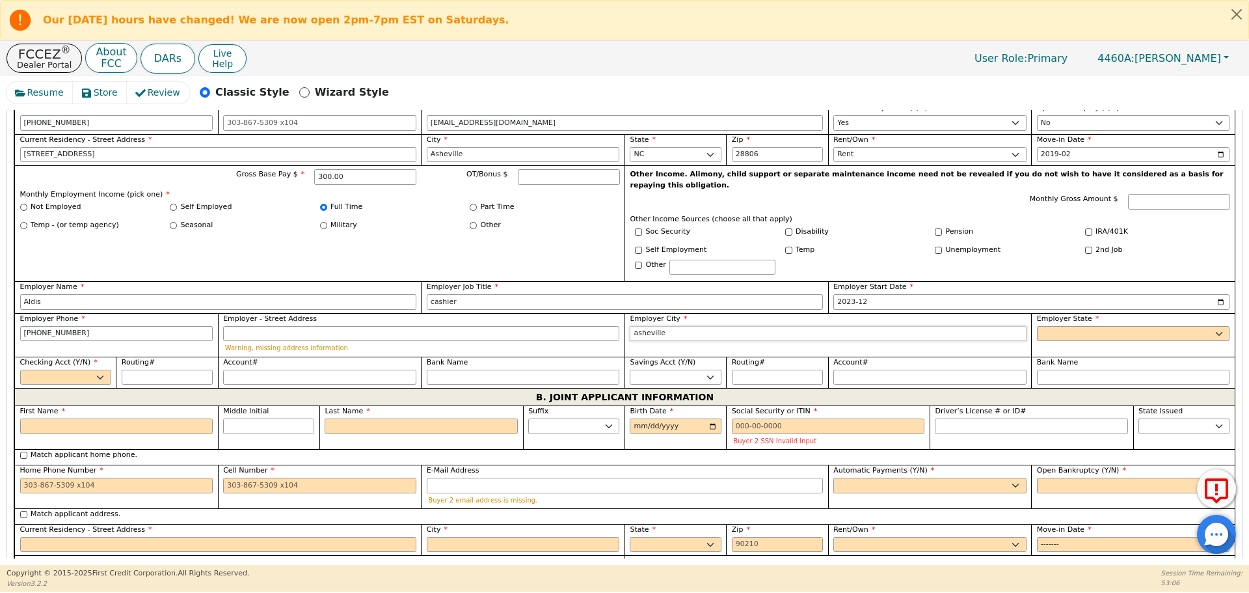
type input "asheville"
select select "NC"
select select "y"
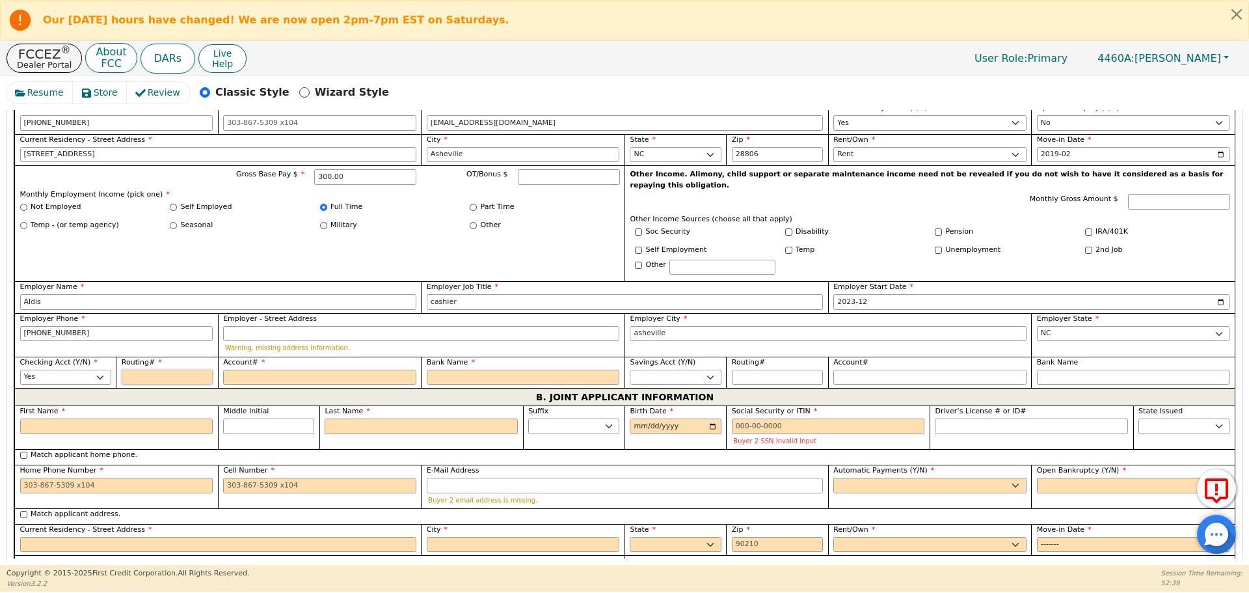
click at [179, 370] on input "Routing#" at bounding box center [167, 378] width 91 height 16
paste input "043000096"
type input "043000096"
type input "*********"
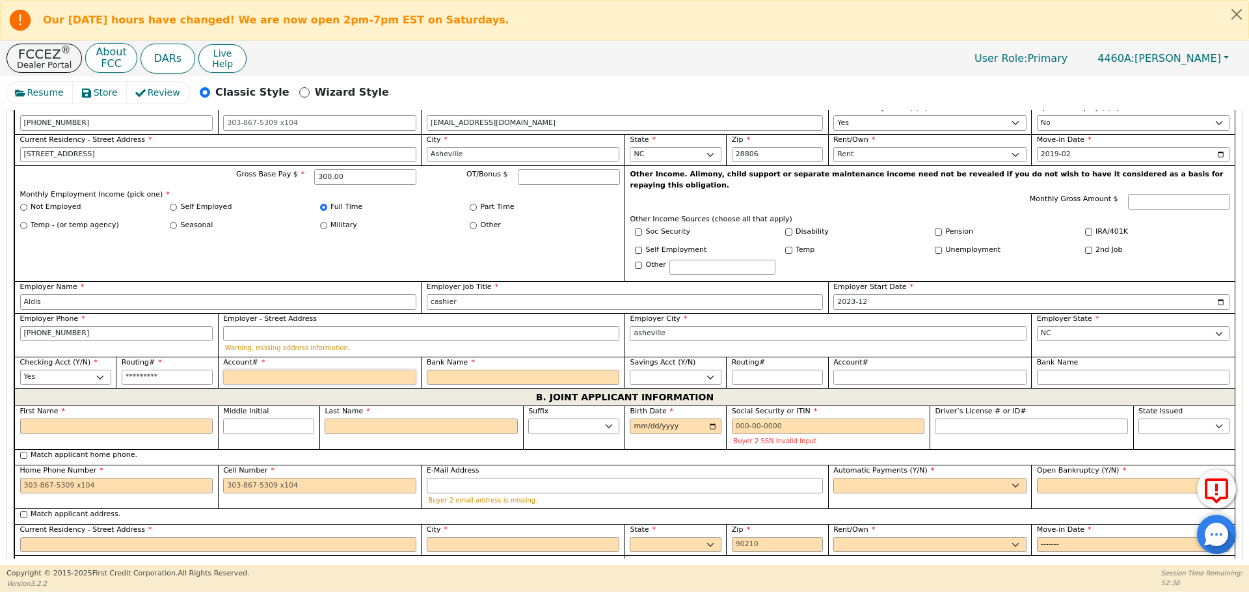
click at [314, 370] on input "Account#" at bounding box center [319, 378] width 193 height 16
type input "3"
type input "*"
type input "31"
type input "**"
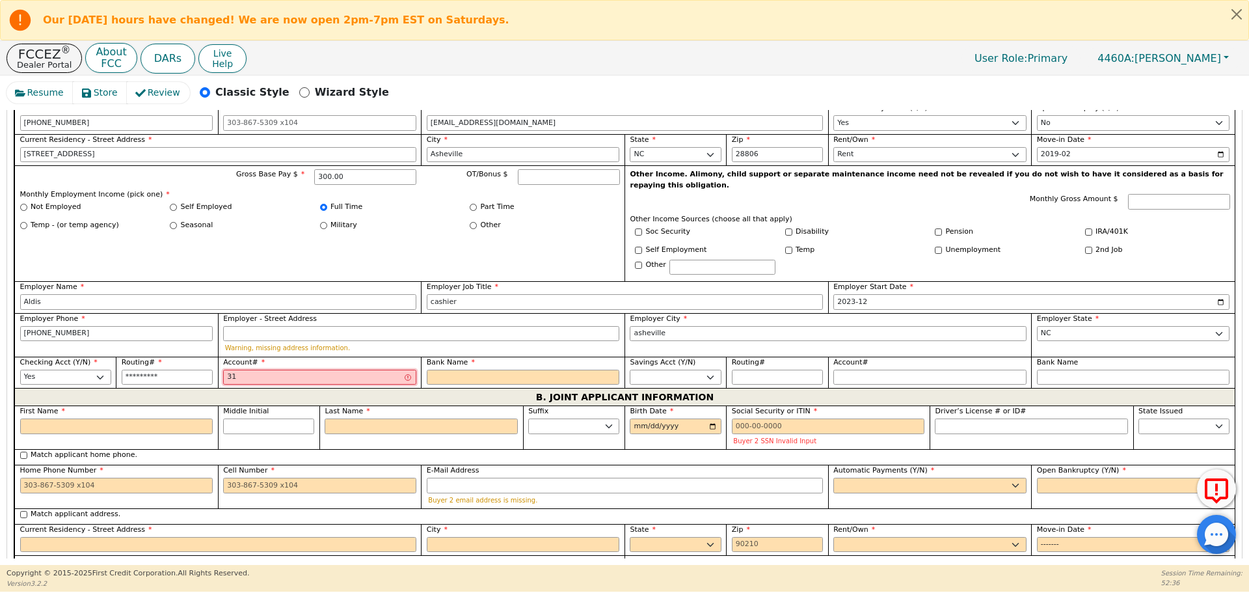
type input "313"
type input "***"
type input "3135"
type input "****"
type input "31351"
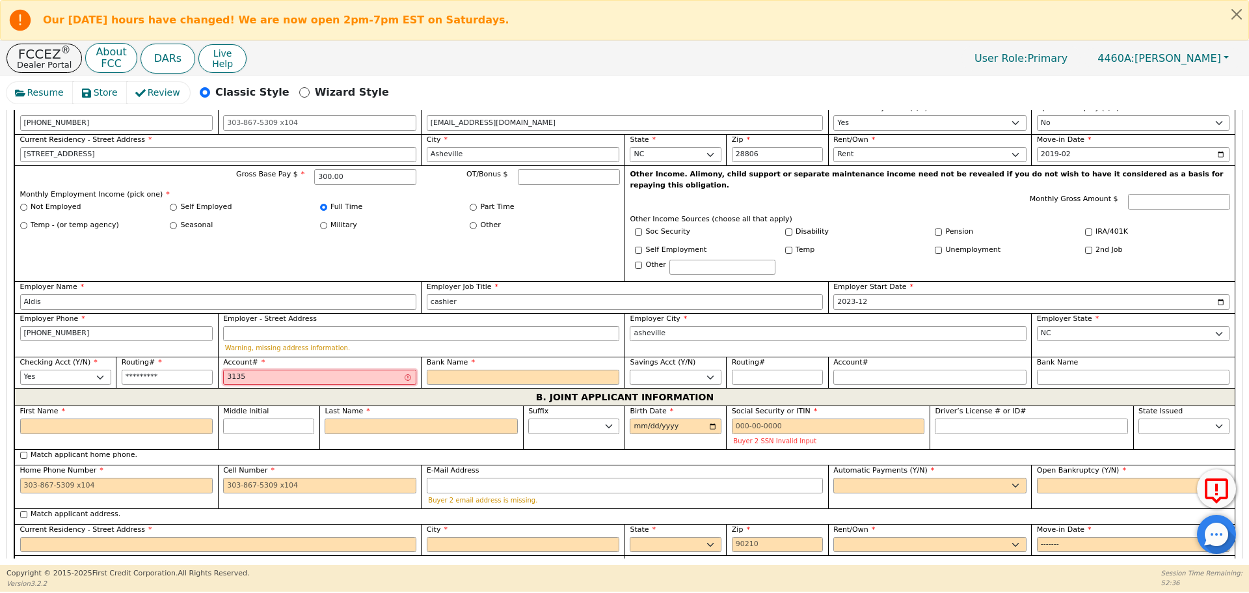
type input "*****"
type input "313515"
type input "******"
type input "3135155"
type input "*******"
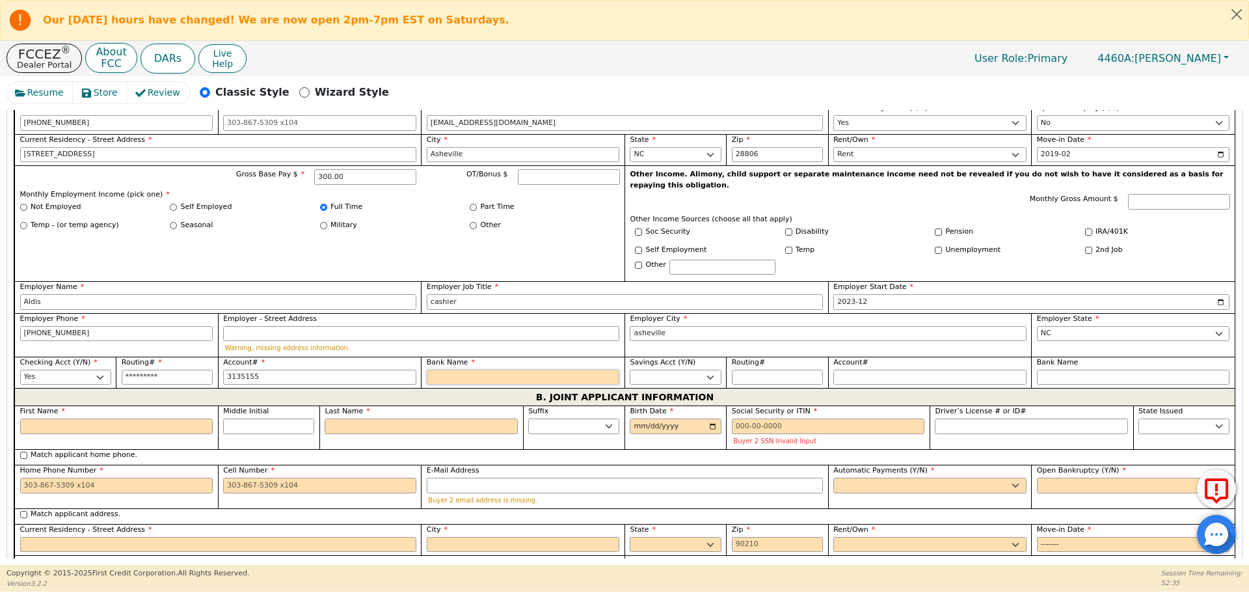
type input "*******"
type input "P"
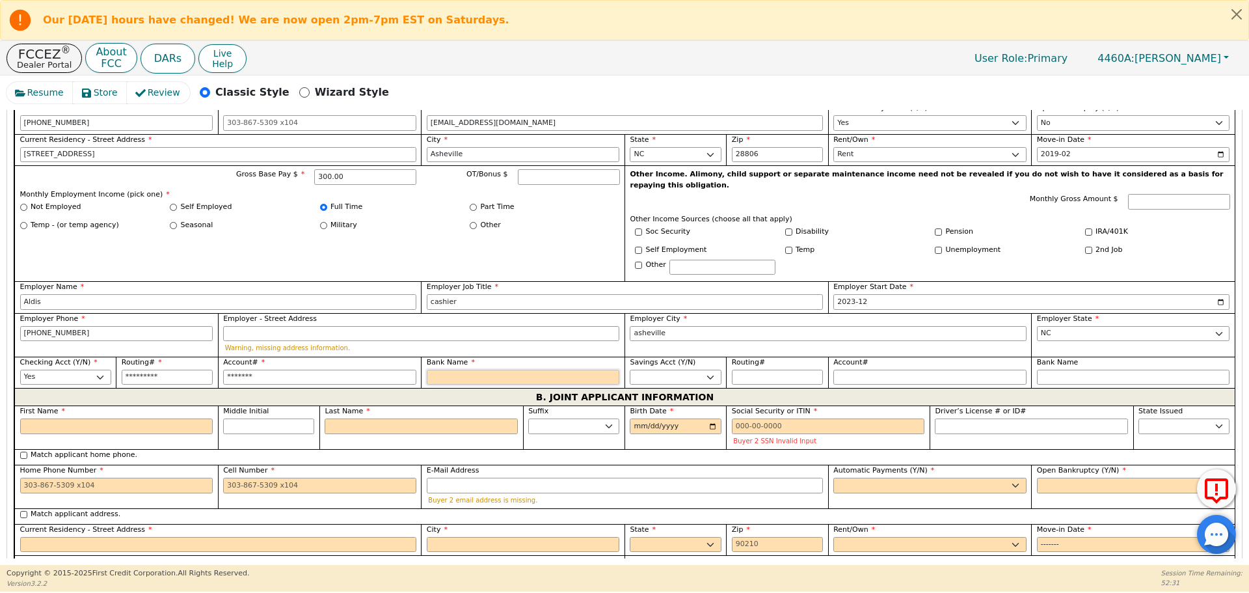
type input "P"
type input "PN"
type input "PNC"
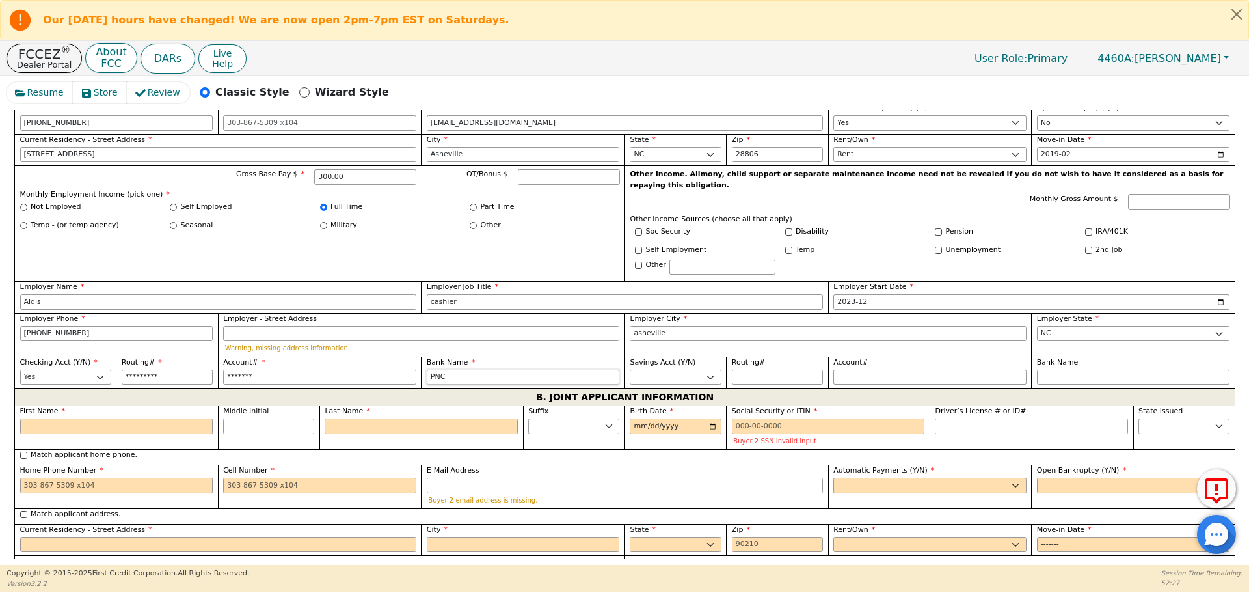
type input "PNC"
click at [136, 418] on input "First Name" at bounding box center [116, 426] width 193 height 16
click at [96, 418] on input "First Name" at bounding box center [116, 426] width 193 height 16
type input "K"
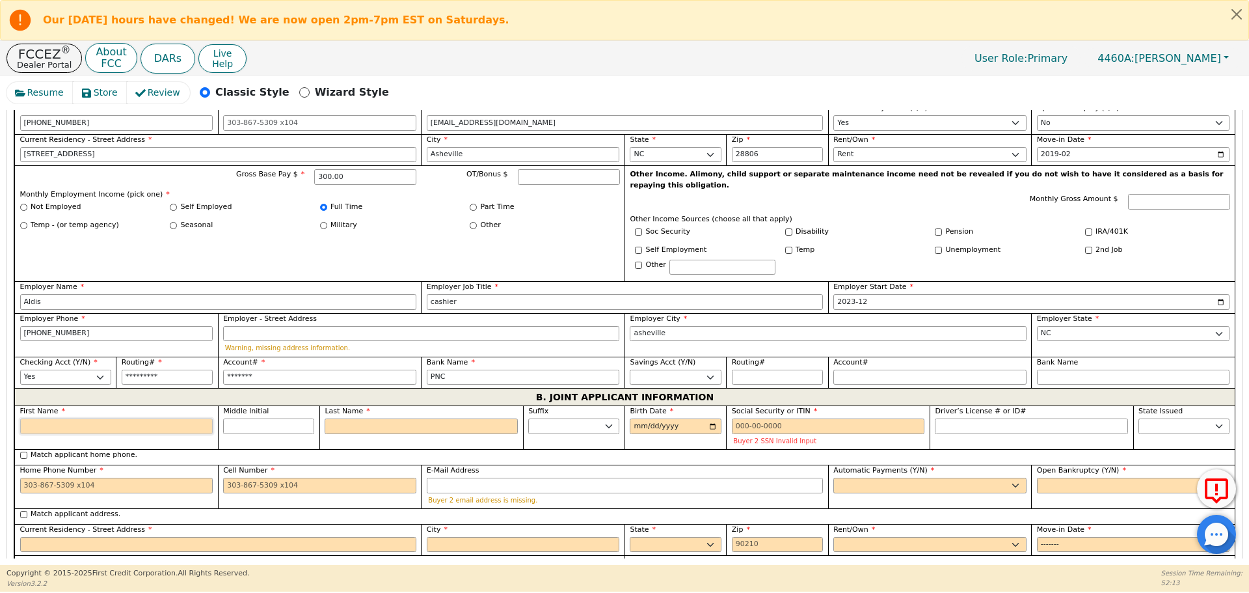
type input "K"
type input "Ke"
type input "Kee"
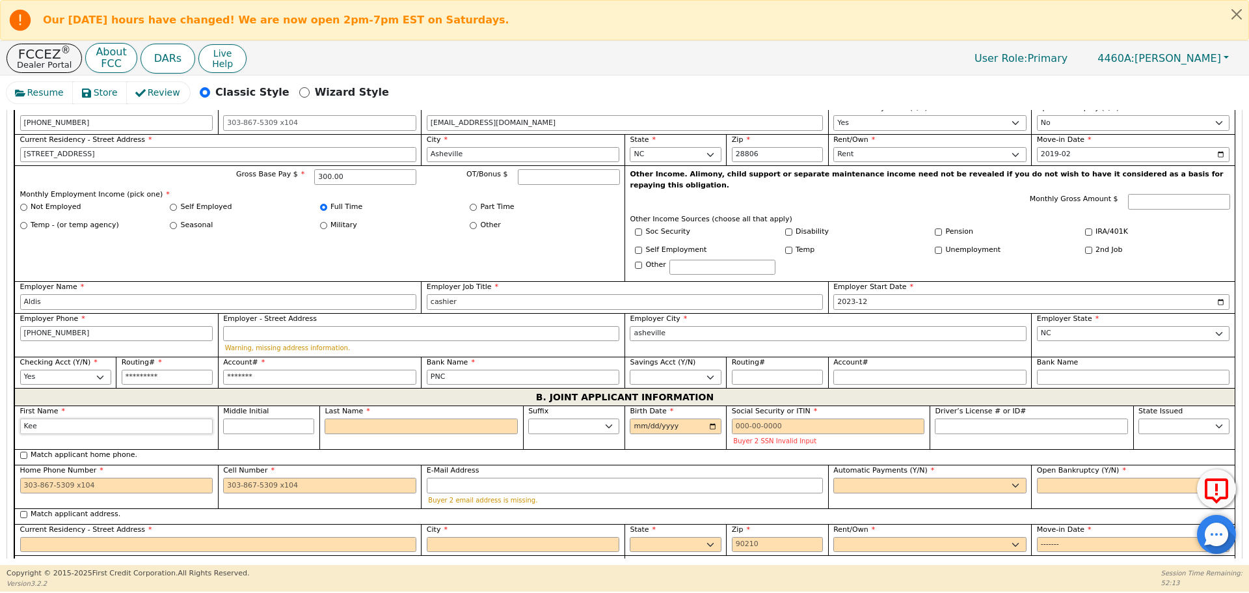
type input "Keen"
type input "[PERSON_NAME]"
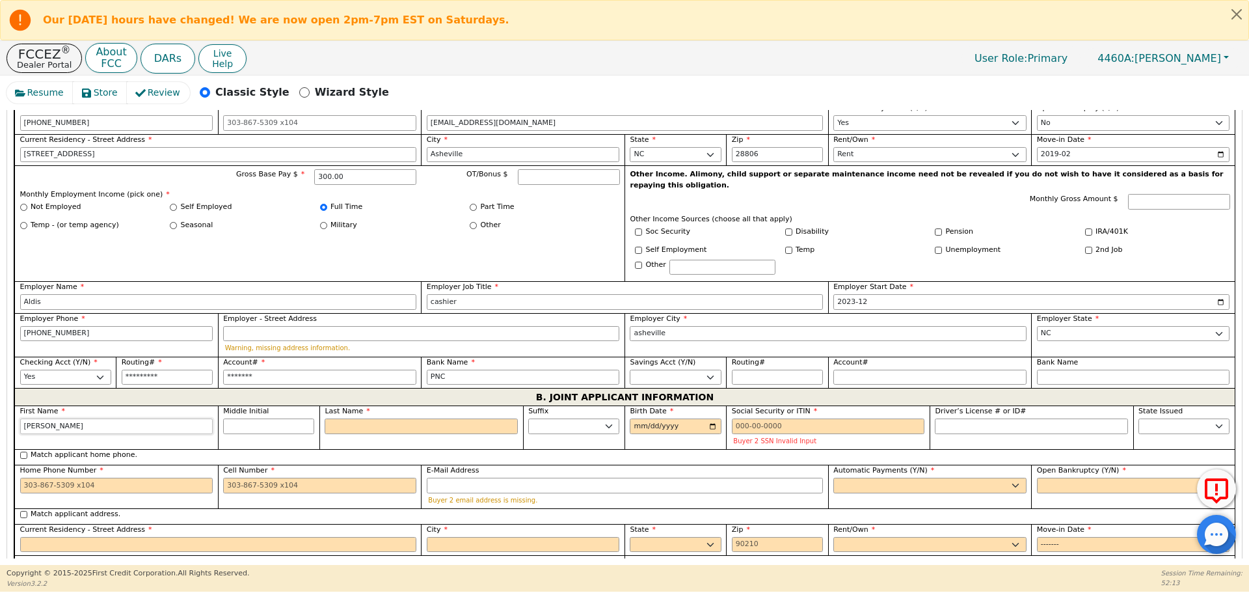
type input "[PERSON_NAME]"
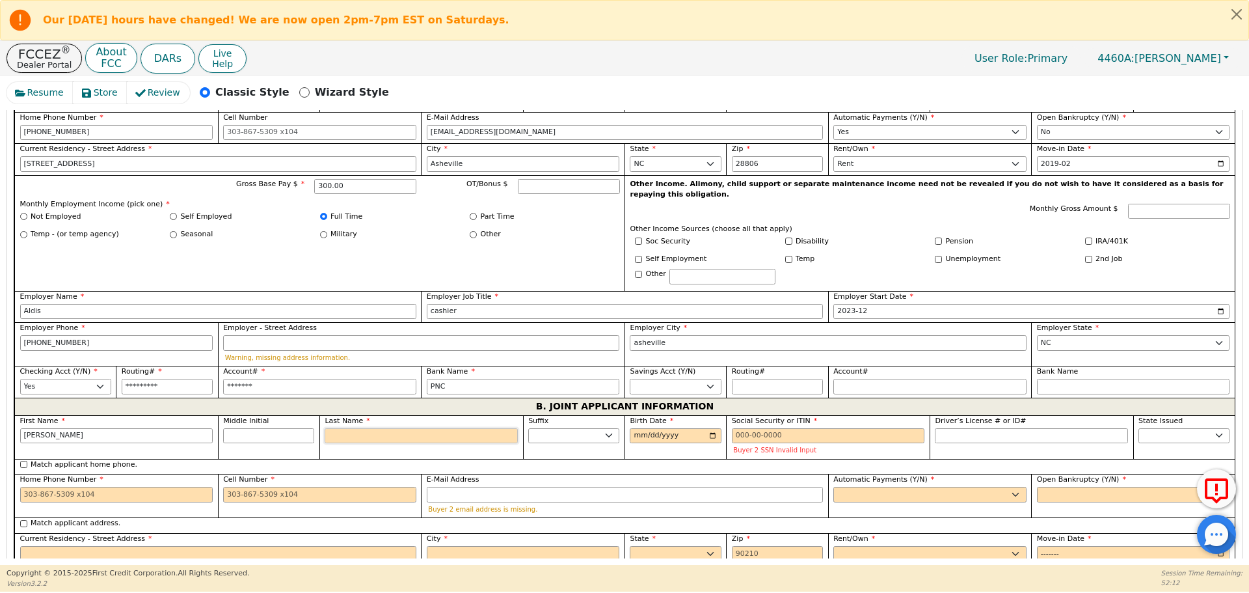
scroll to position [824, 0]
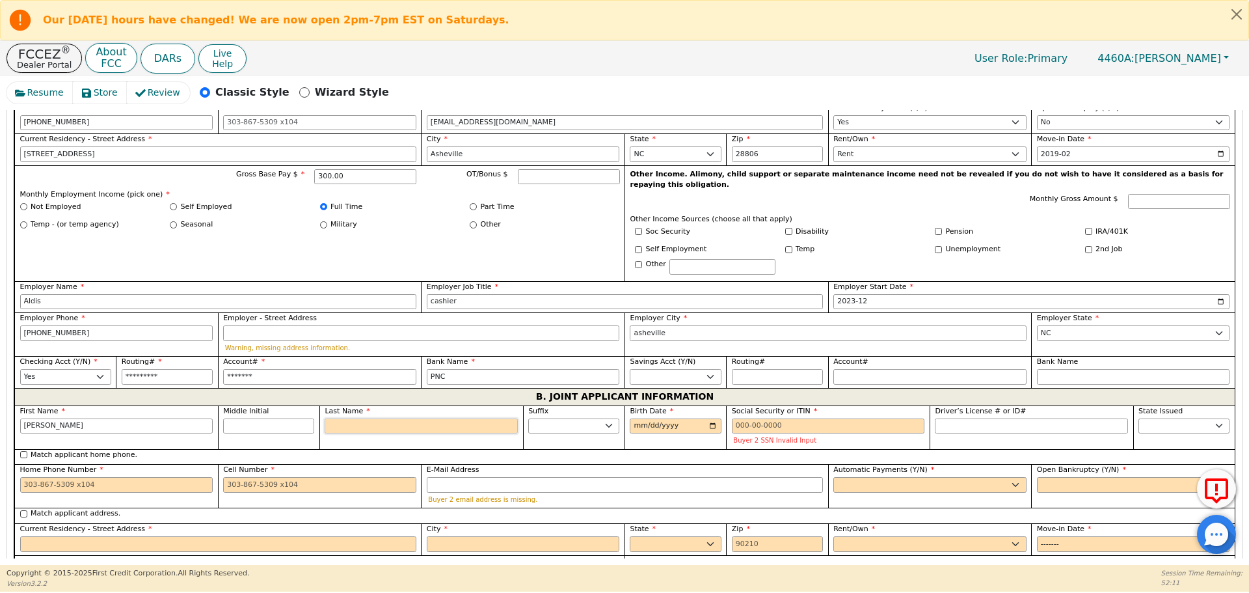
type input "R"
type input "KR"
type input "[PERSON_NAME]"
type input "Ra"
type input "[PERSON_NAME]"
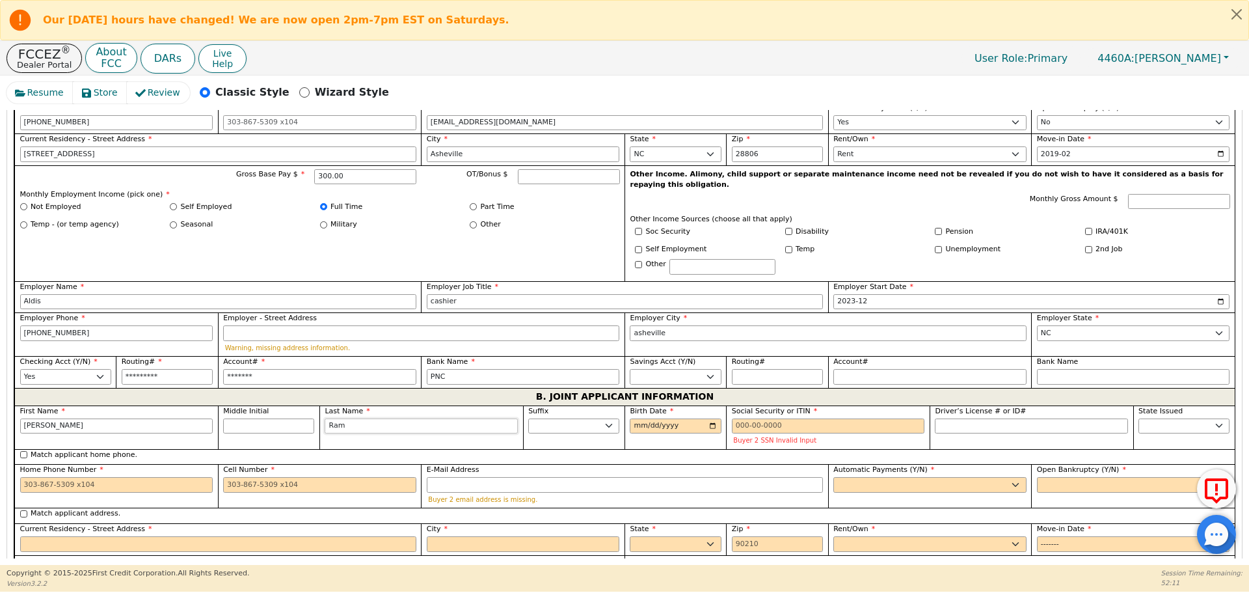
type input "Rams"
type input "[PERSON_NAME]"
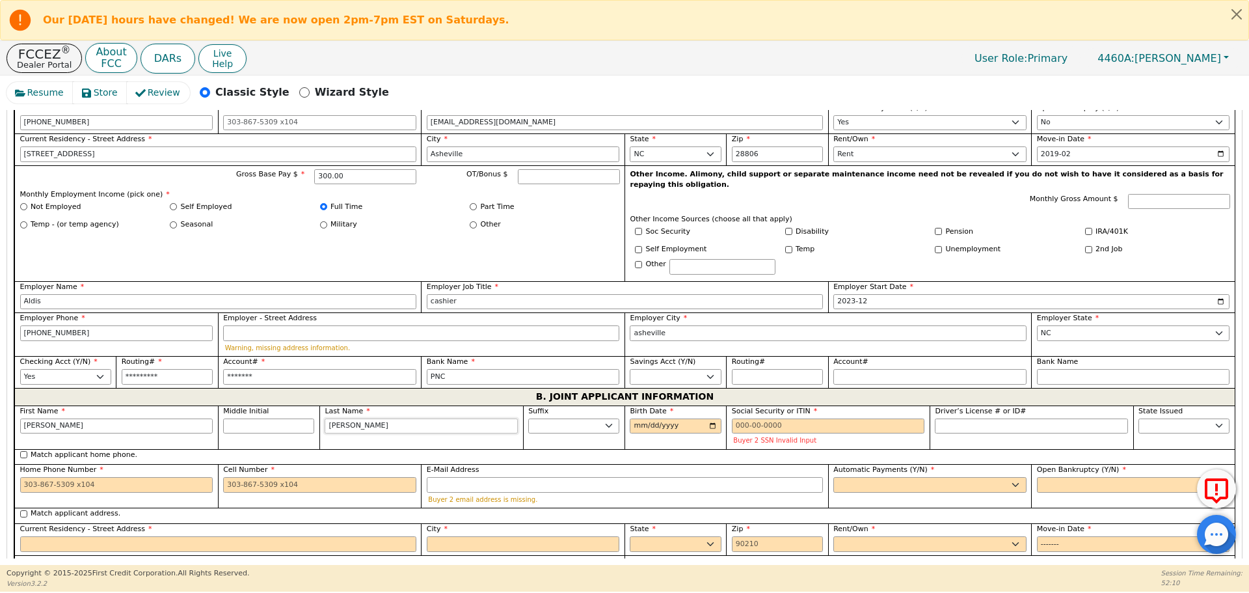
type input "[PERSON_NAME]"
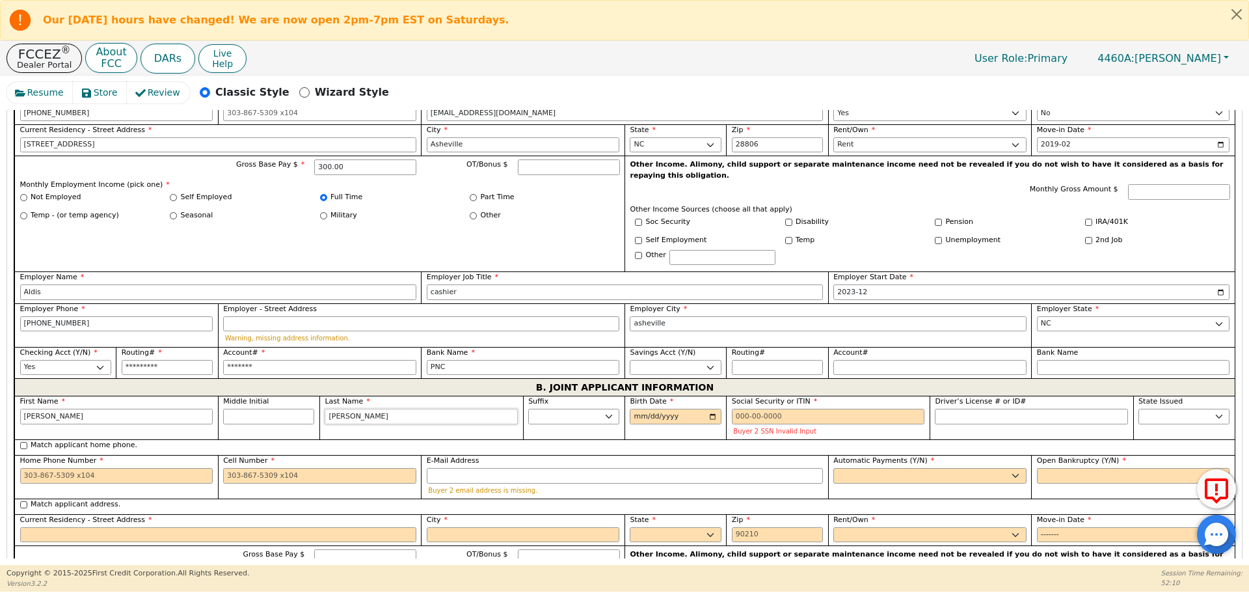
scroll to position [814, 0]
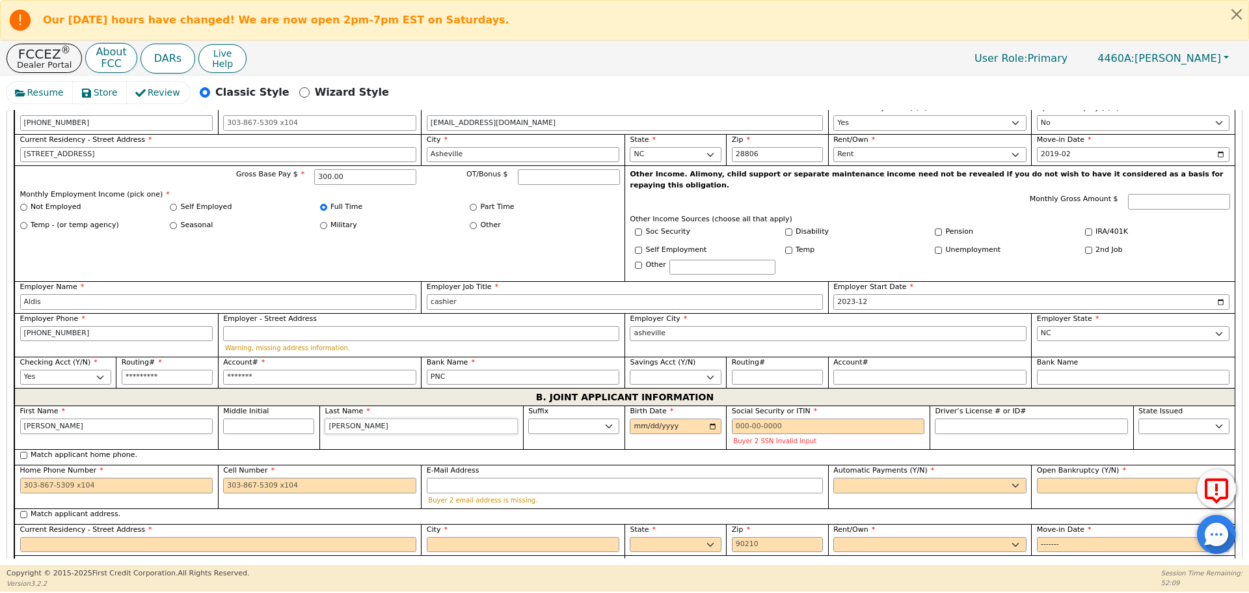
type input "[PERSON_NAME]"
type input "[DATE]"
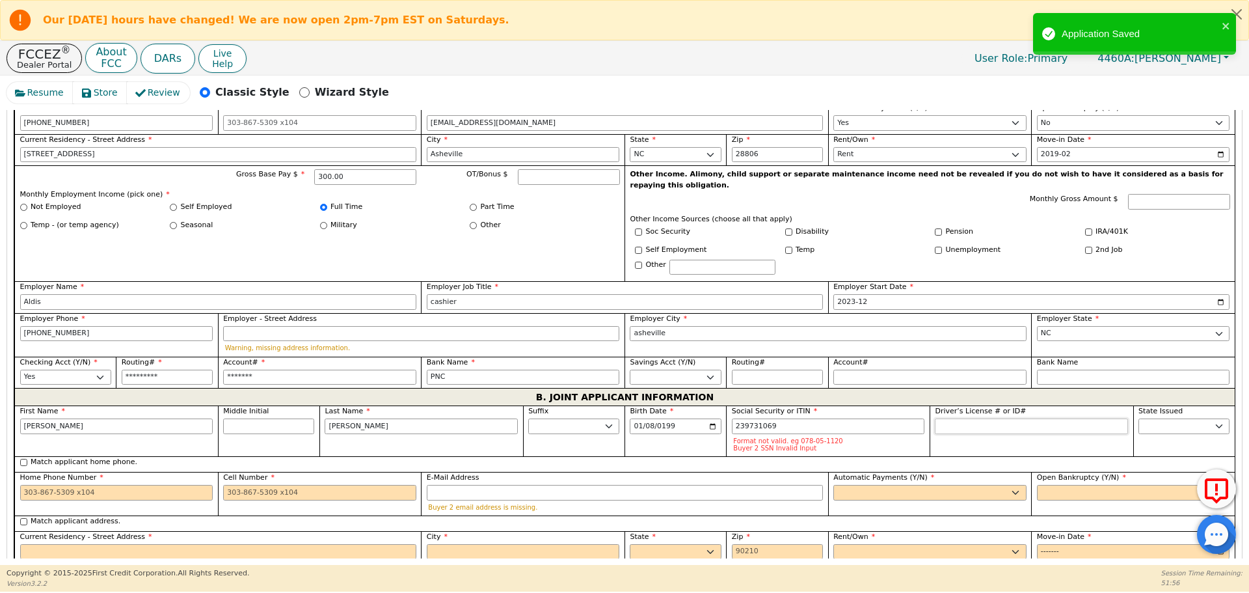
type input "***-**-1069"
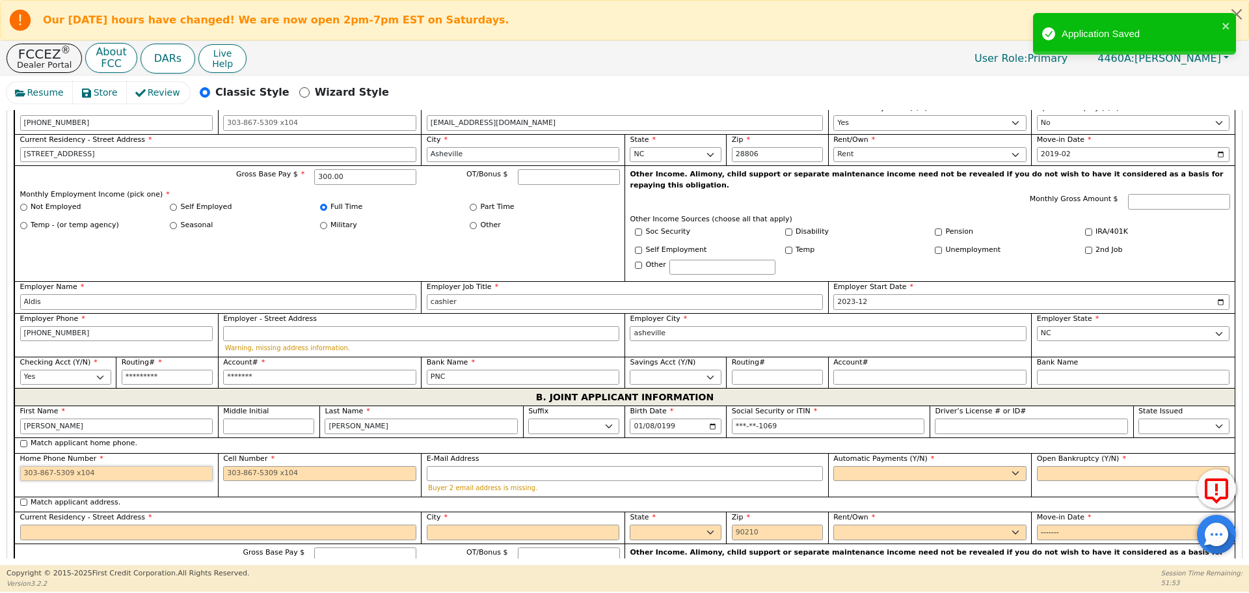
click at [121, 466] on input "Home Phone Number" at bounding box center [116, 474] width 193 height 16
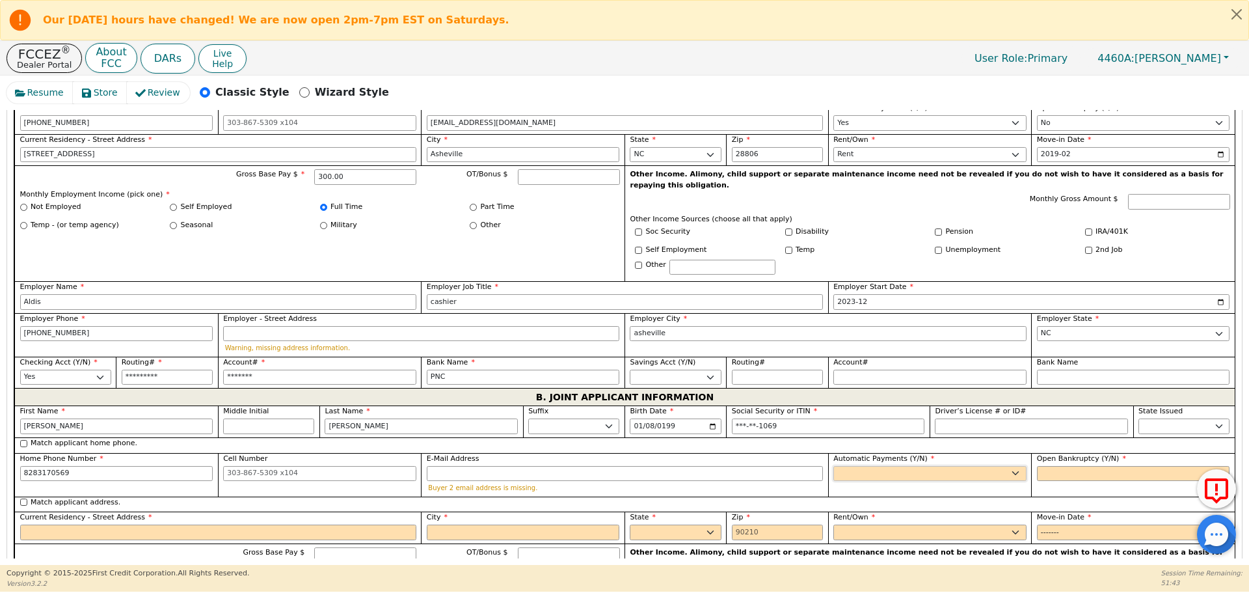
type input "[PHONE_NUMBER]"
click at [899, 466] on select "Yes No" at bounding box center [929, 474] width 193 height 16
select select "y"
click at [833, 466] on select "Yes No" at bounding box center [929, 474] width 193 height 16
type input "[PERSON_NAME]"
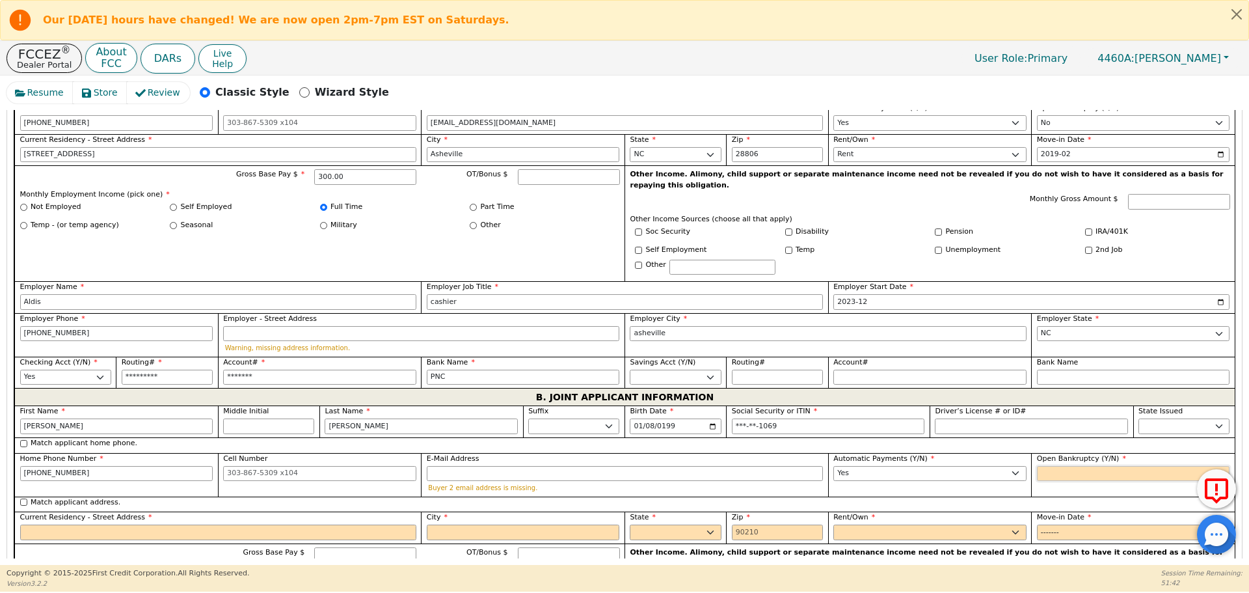
click at [1061, 466] on select "Yes No" at bounding box center [1133, 474] width 193 height 16
select select "n"
click at [1037, 466] on select "Yes No" at bounding box center [1133, 474] width 193 height 16
click at [27, 524] on input "Current Residency - Street Address" at bounding box center [218, 532] width 396 height 16
click at [25, 498] on input "Match applicant address." at bounding box center [23, 501] width 7 height 7
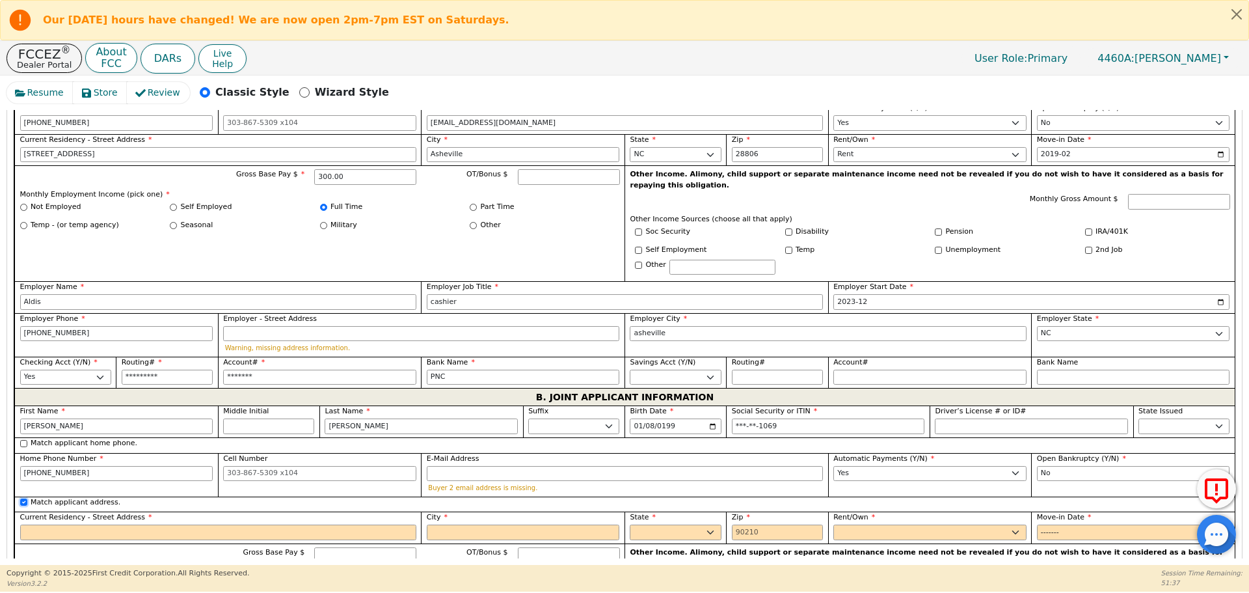
checkbox input "true"
type input "[STREET_ADDRESS]"
type input "Asheville"
select select "NC"
type input "28806"
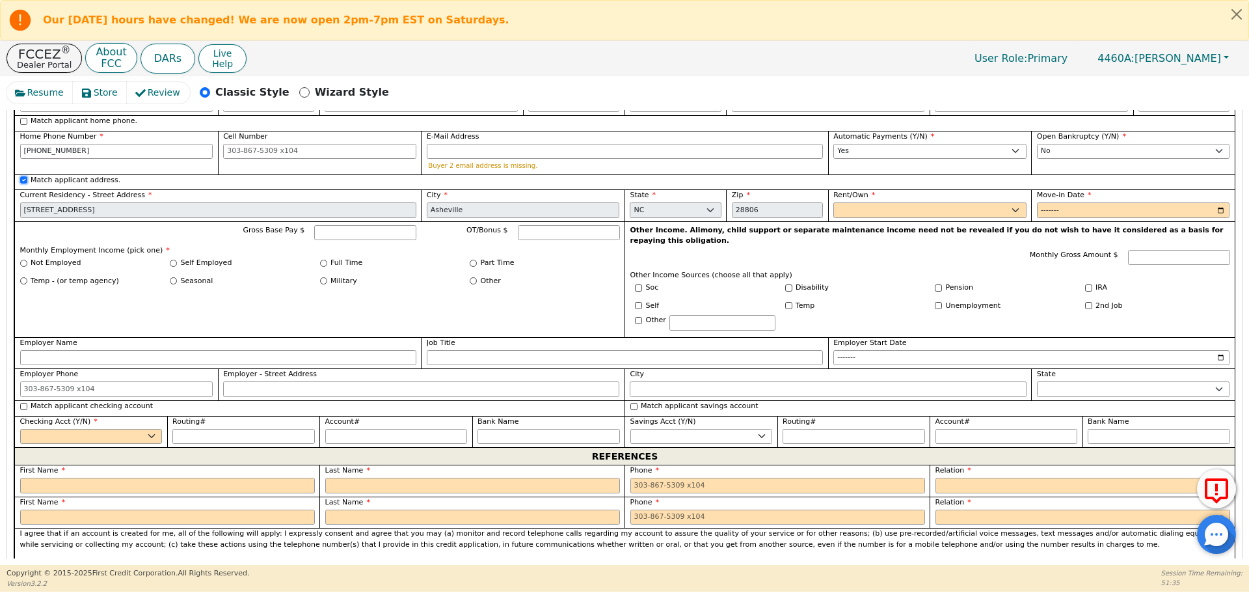
scroll to position [1140, 0]
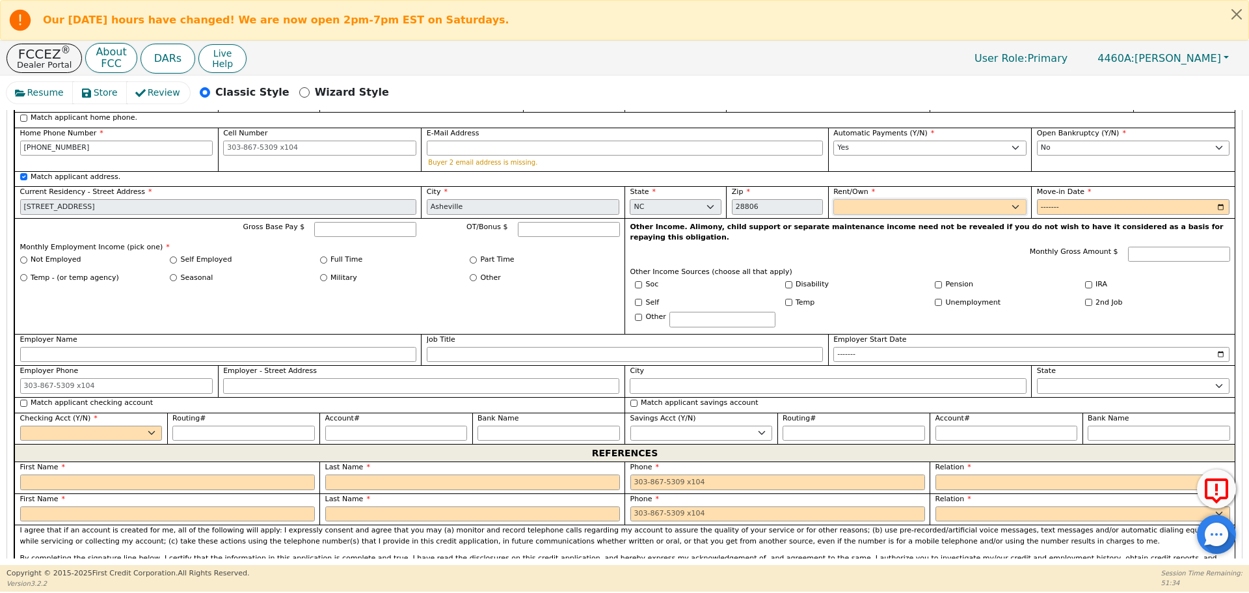
click at [941, 199] on select "Rent Own" at bounding box center [929, 207] width 193 height 16
select select "Rent"
click at [833, 199] on select "Rent Own" at bounding box center [929, 207] width 193 height 16
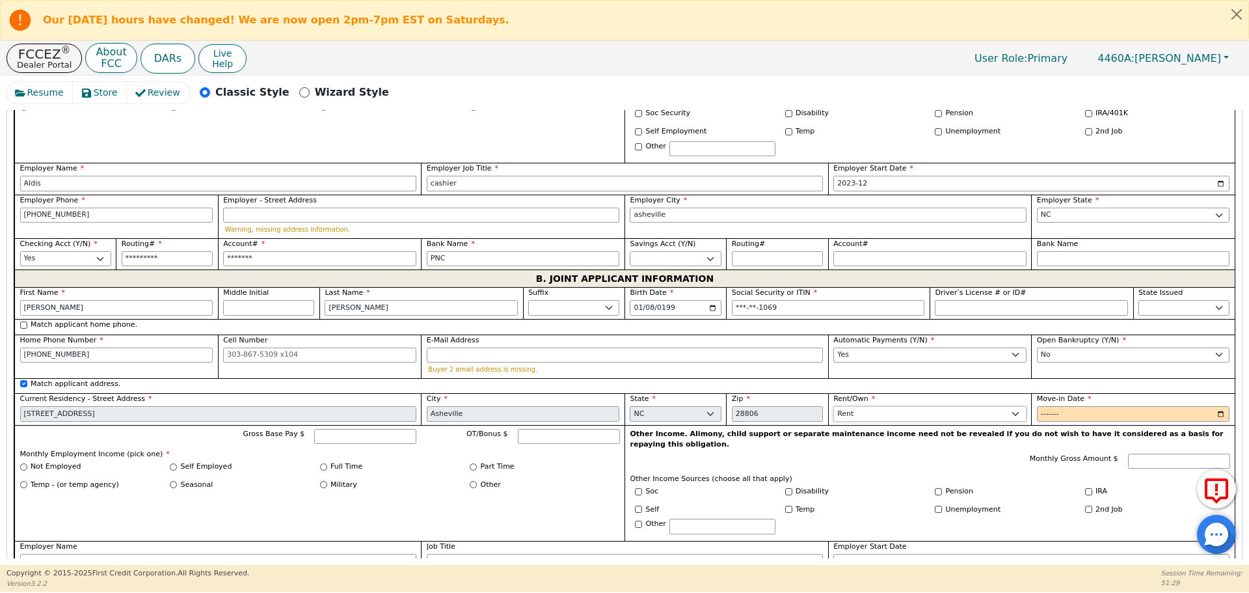
scroll to position [945, 0]
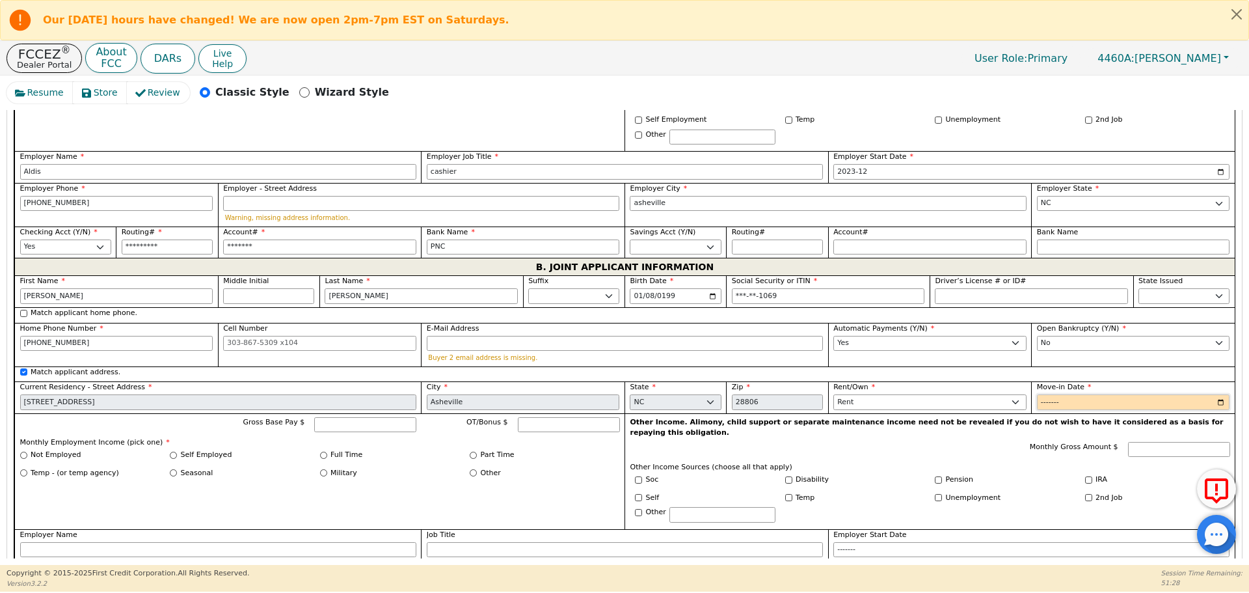
click at [1056, 394] on input "Move-in Date" at bounding box center [1133, 402] width 193 height 16
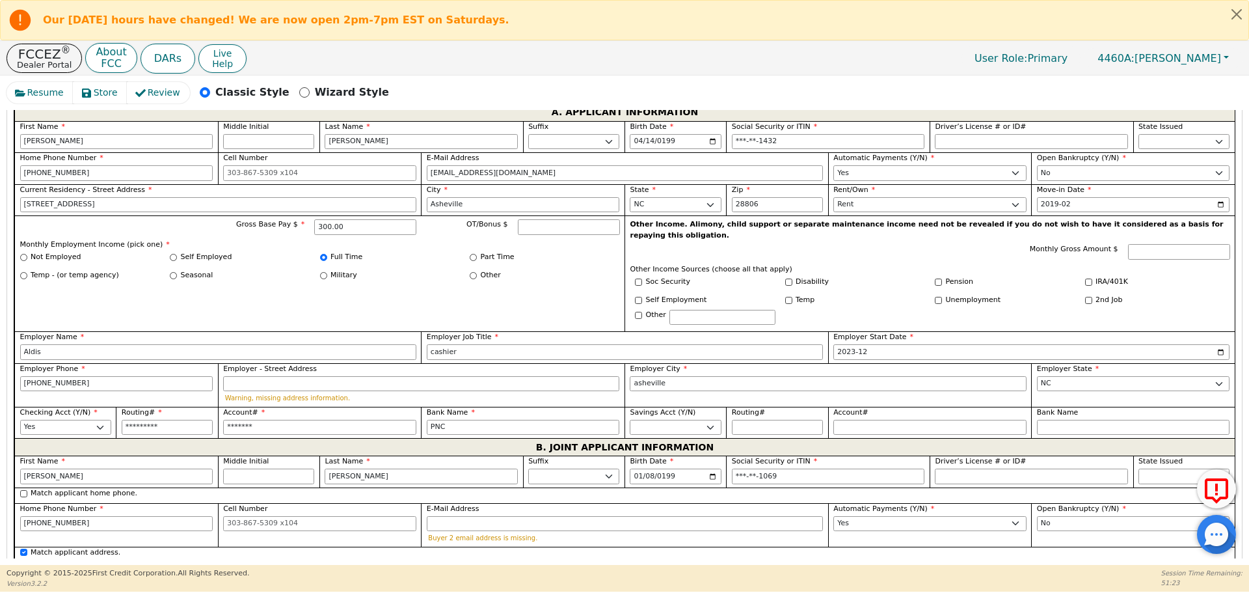
scroll to position [749, 0]
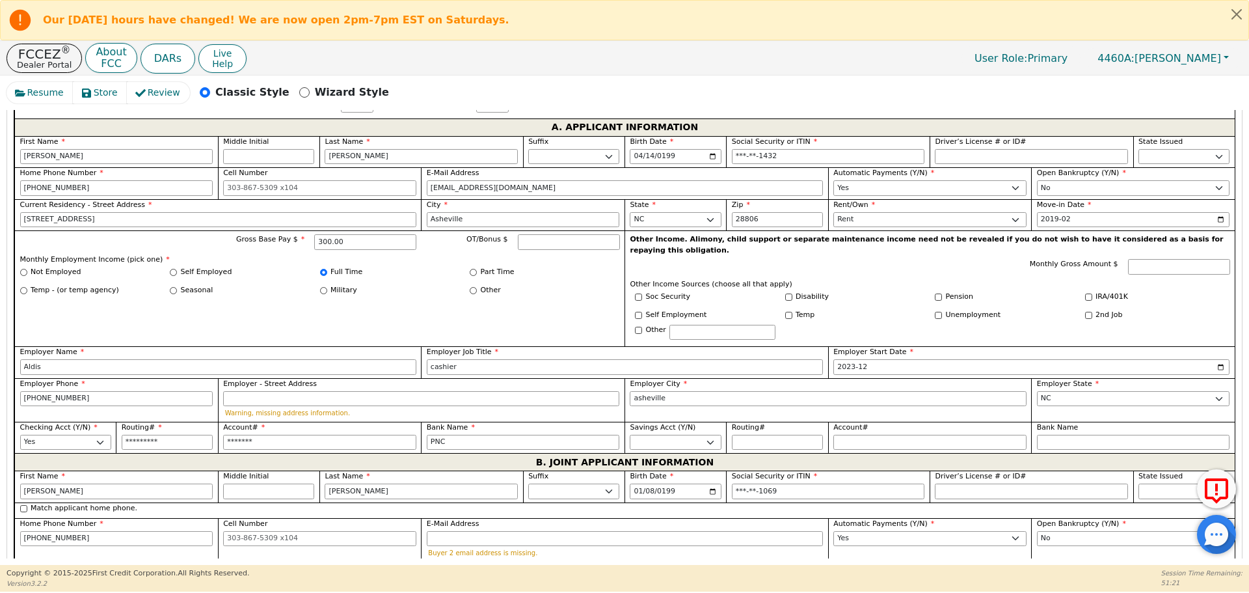
type input "2019-02"
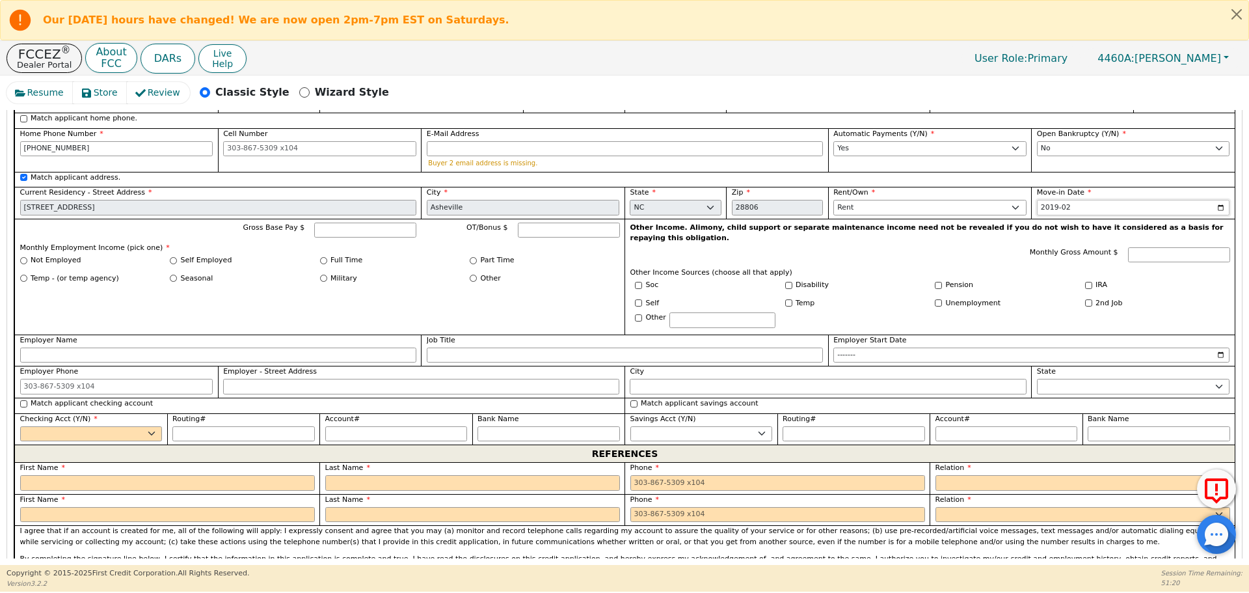
scroll to position [1140, 0]
click at [1032, 279] on div "Pension" at bounding box center [1005, 284] width 141 height 11
click at [61, 254] on label "Not Employed" at bounding box center [56, 259] width 50 height 11
click at [27, 256] on input "Not Employed" at bounding box center [23, 259] width 7 height 7
radio input "true"
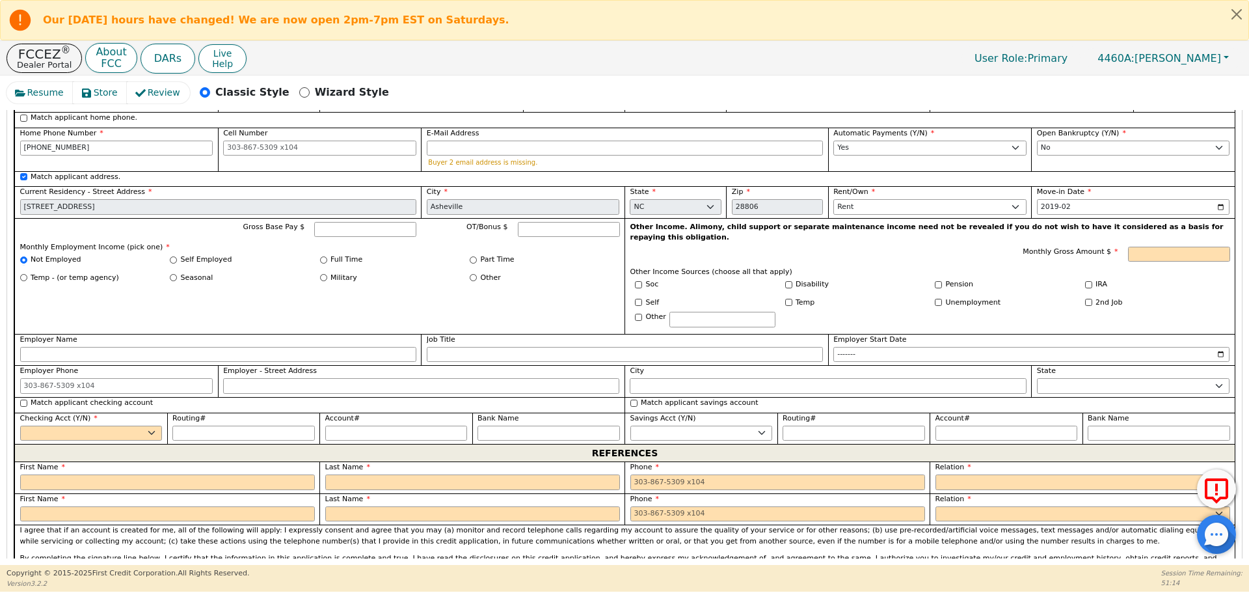
click at [809, 279] on label "Disability" at bounding box center [812, 284] width 33 height 11
click at [792, 281] on input "Disability" at bounding box center [788, 284] width 7 height 7
checkbox input "true"
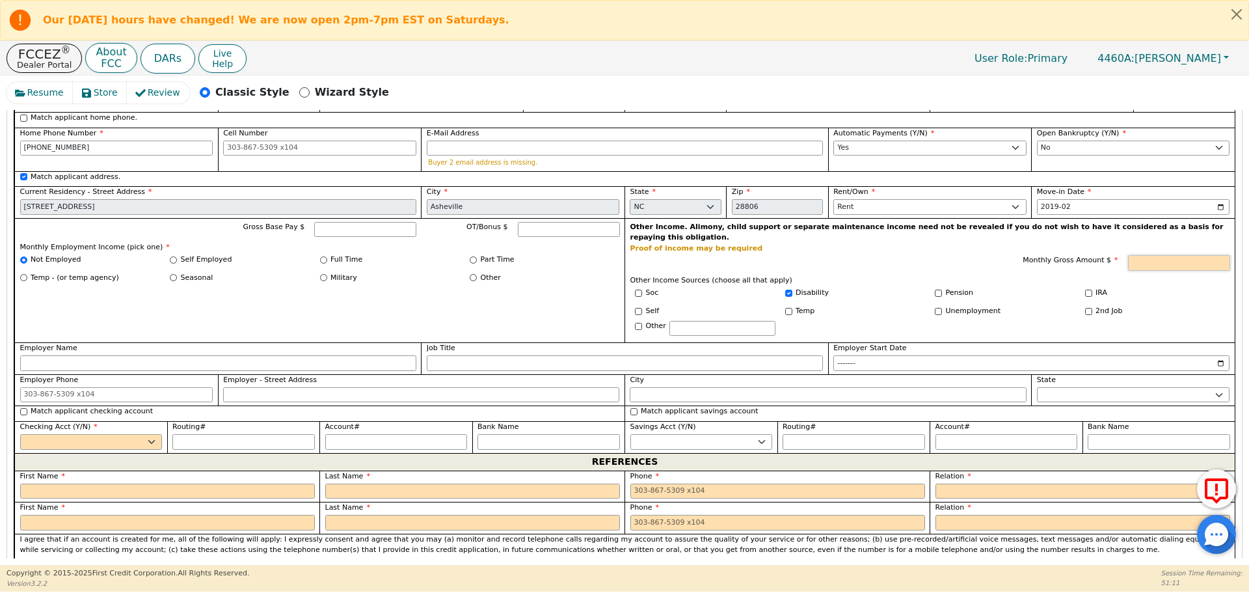
click at [1165, 255] on input "Monthly Gross Amount $" at bounding box center [1179, 263] width 102 height 16
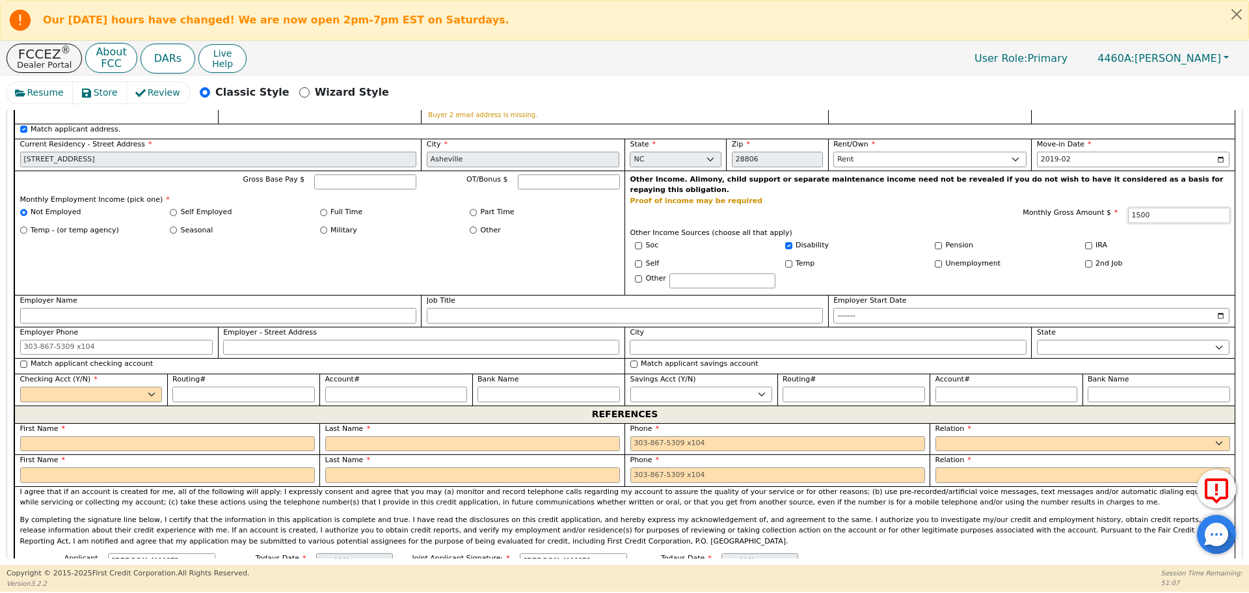
scroll to position [1270, 0]
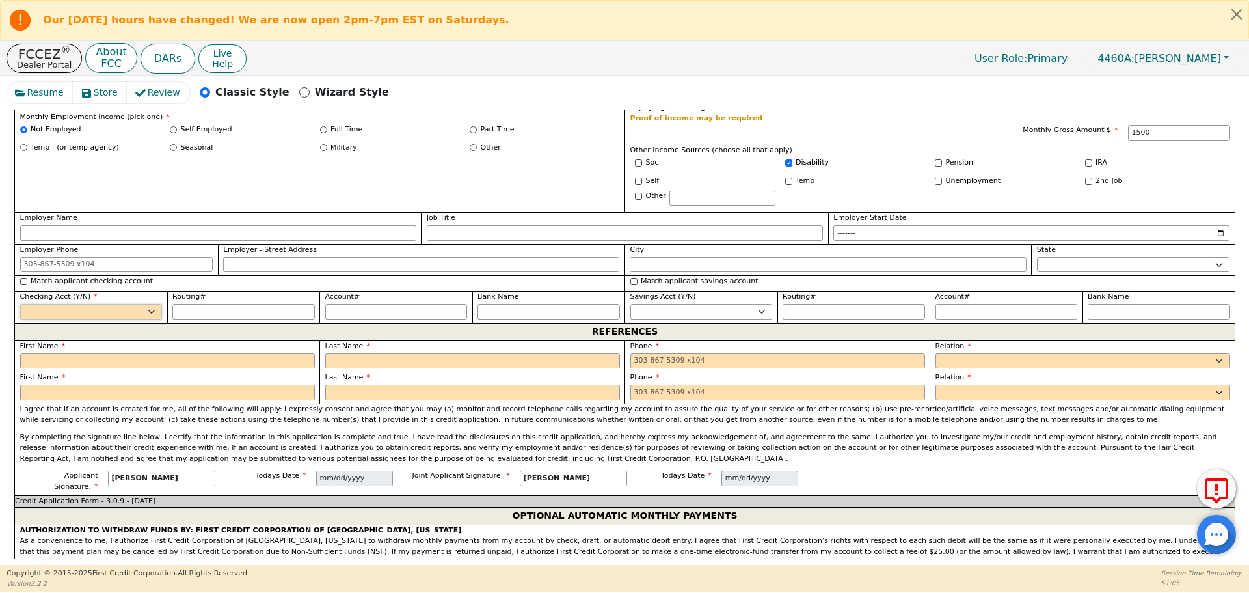
type input "1500.00"
click at [114, 304] on select "Yes No" at bounding box center [91, 312] width 142 height 16
click at [66, 276] on label "Match applicant checking account" at bounding box center [92, 281] width 122 height 11
click at [27, 278] on input "Match applicant checking account" at bounding box center [23, 281] width 7 height 7
checkbox input "true"
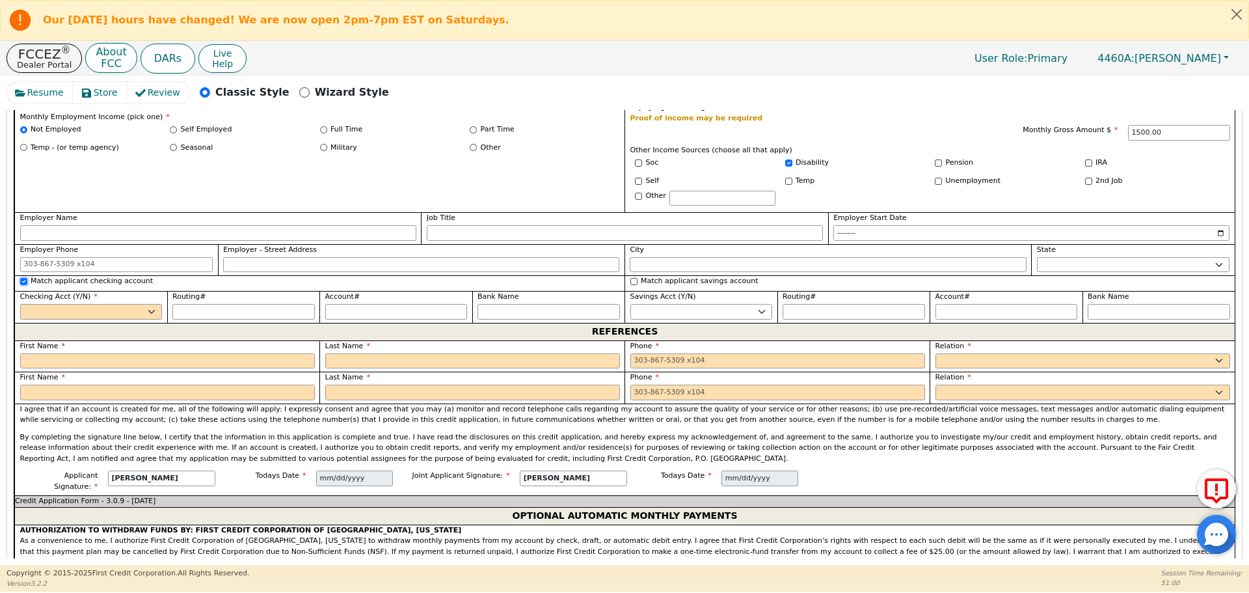
select select "y"
type input "*********"
type input "*******"
type input "PNC"
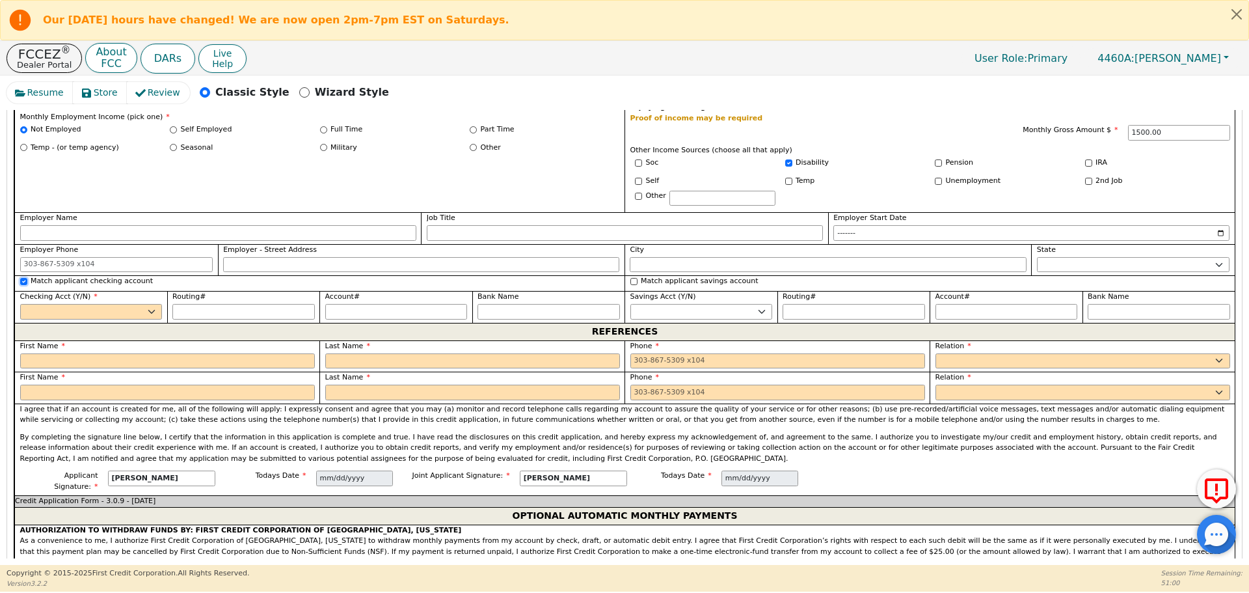
type input "*********"
type input "*******"
click at [64, 353] on input "text" at bounding box center [167, 361] width 295 height 16
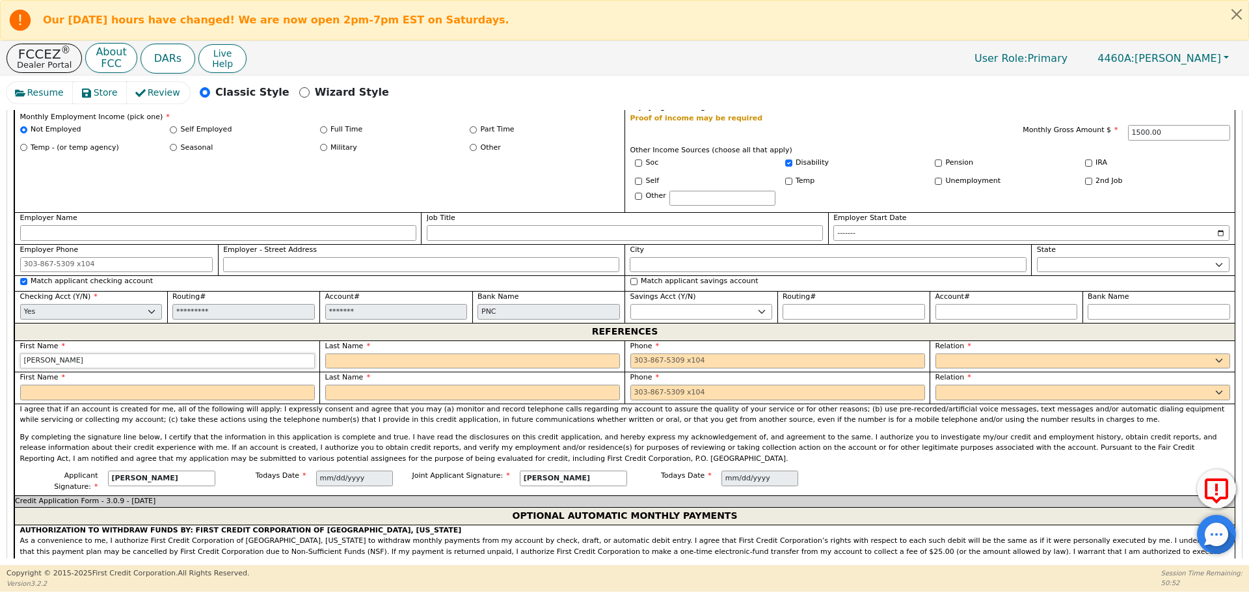
type input "[PERSON_NAME]"
type input "Was"
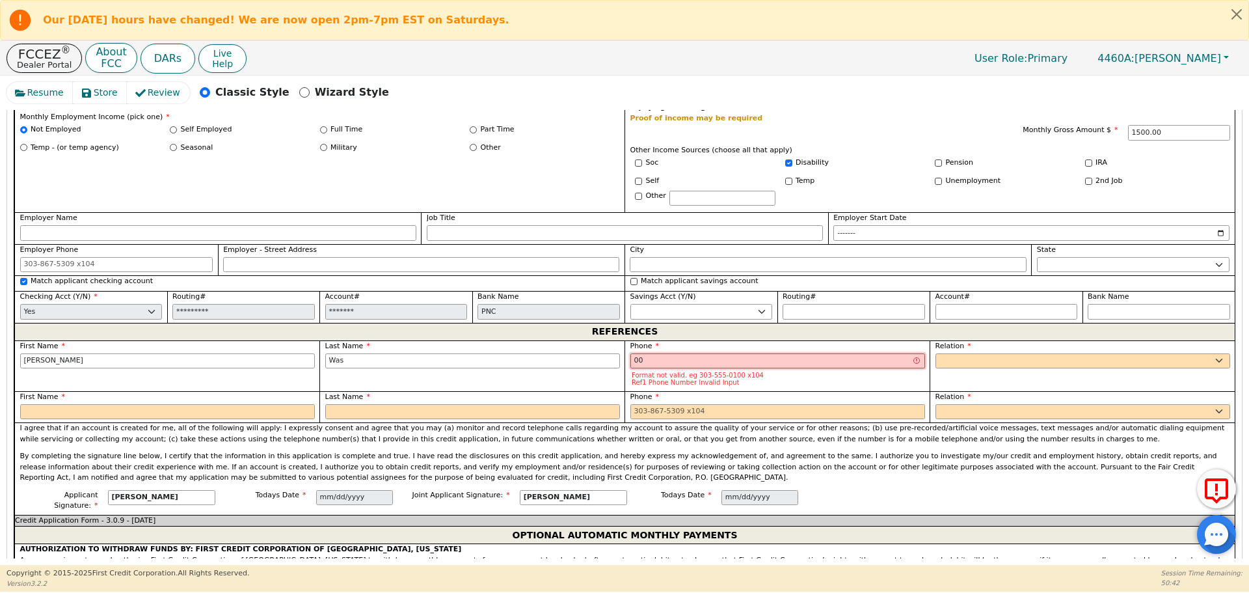
type input "0"
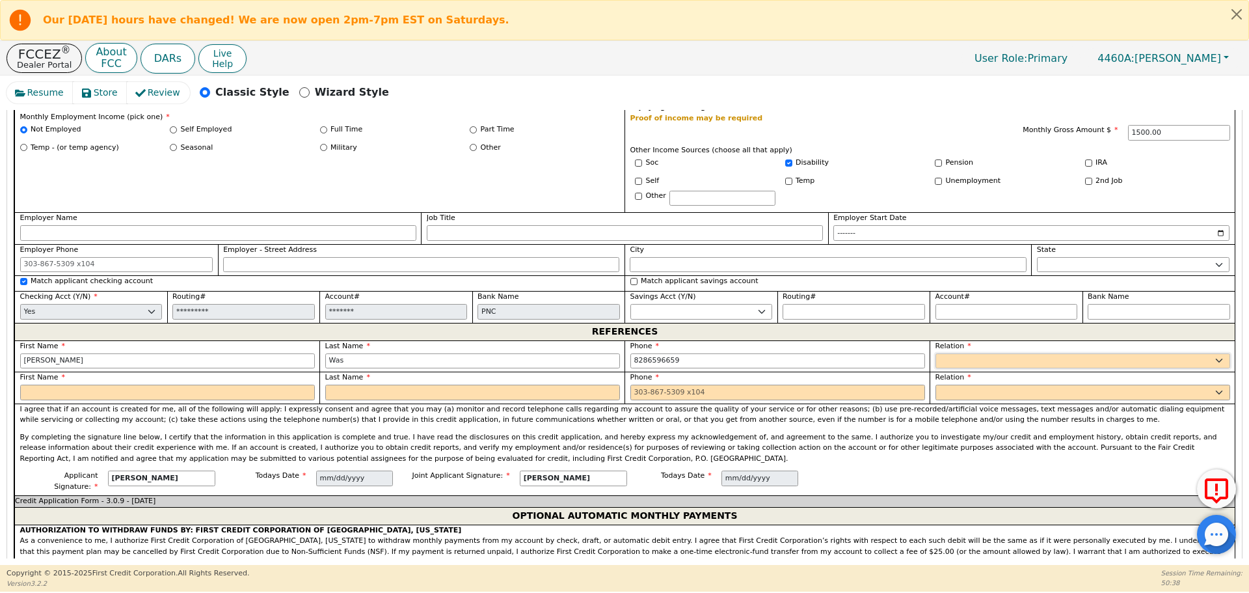
type input "[PHONE_NUMBER]"
select select "FRIEND"
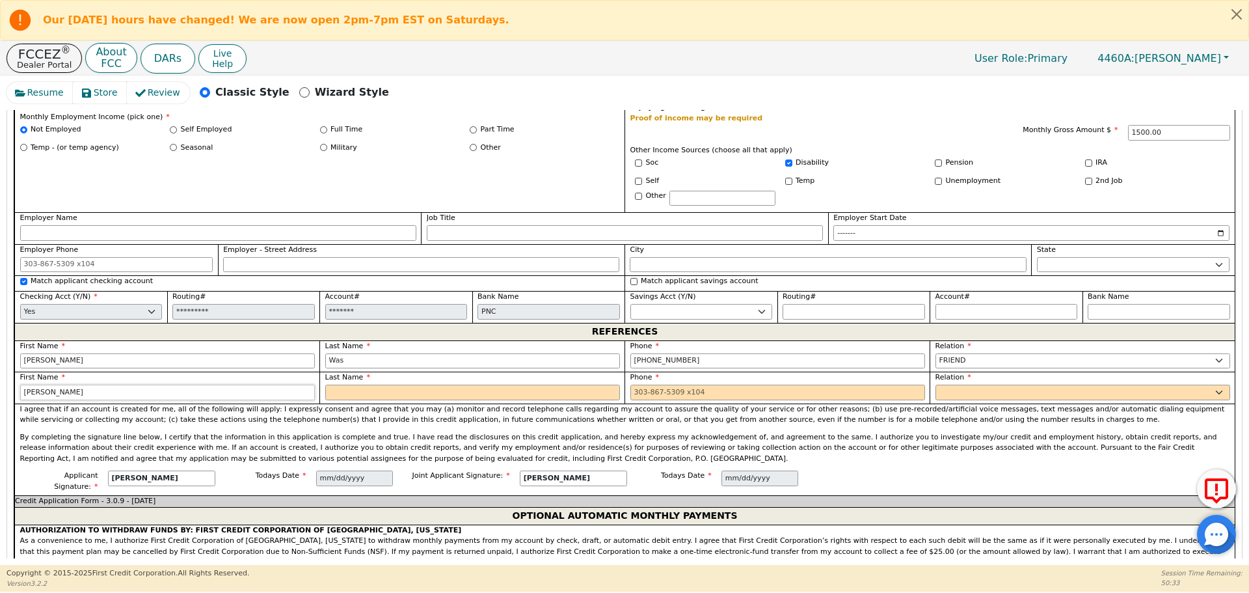
type input "[PERSON_NAME]"
type input "gree"
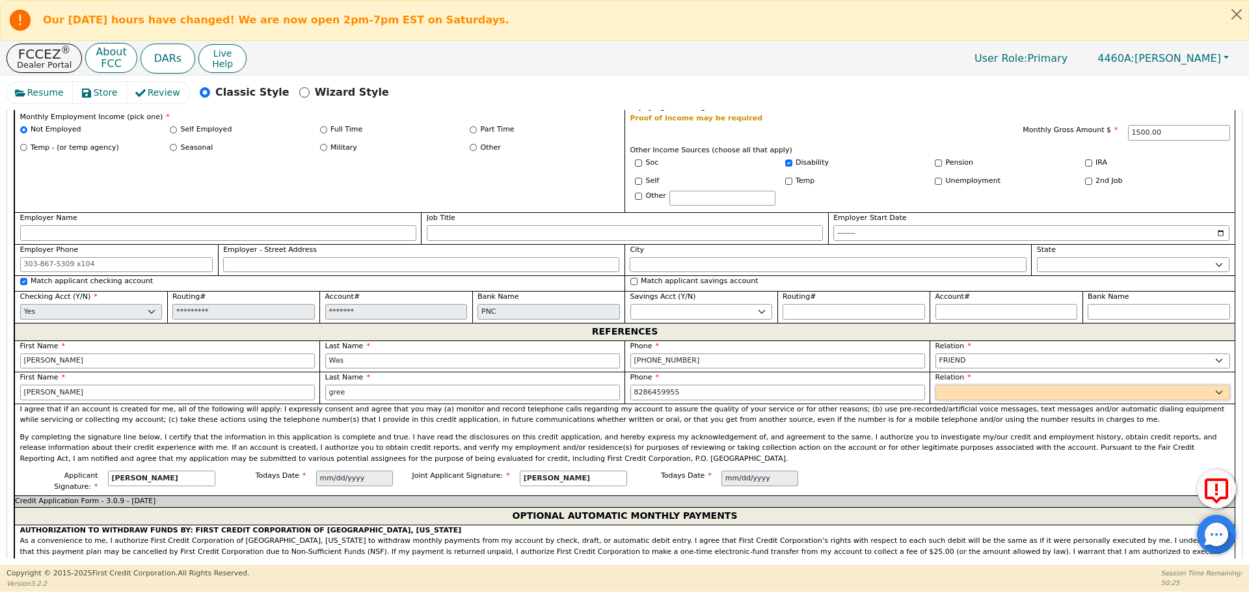
type input "[PHONE_NUMBER]"
select select "FRIEND"
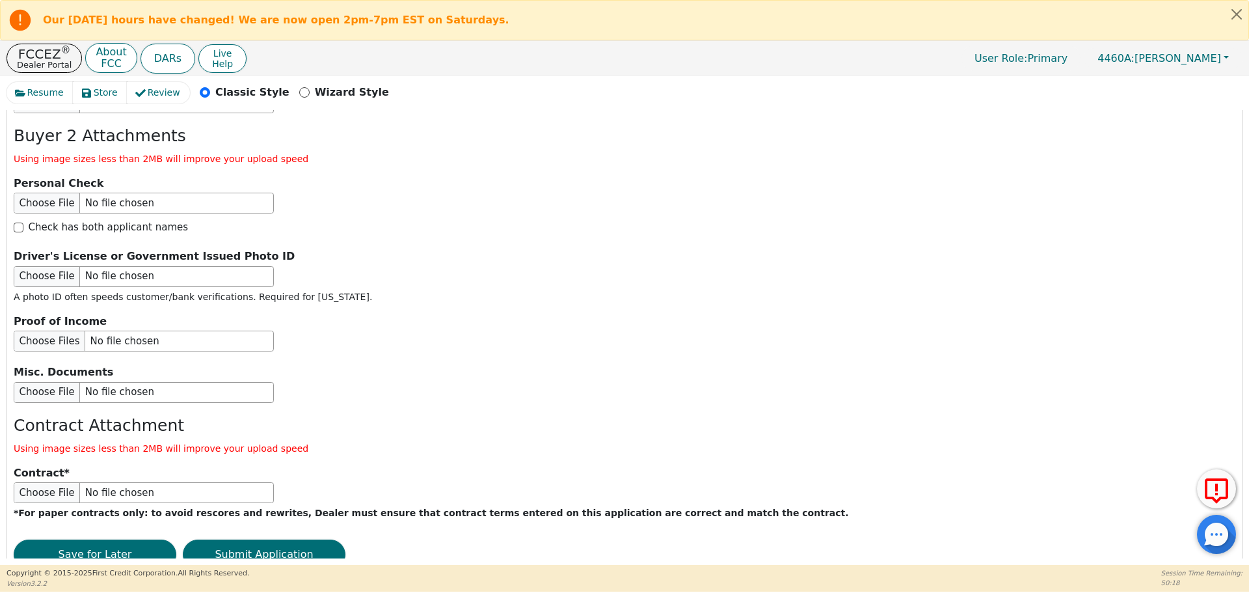
scroll to position [2210, 0]
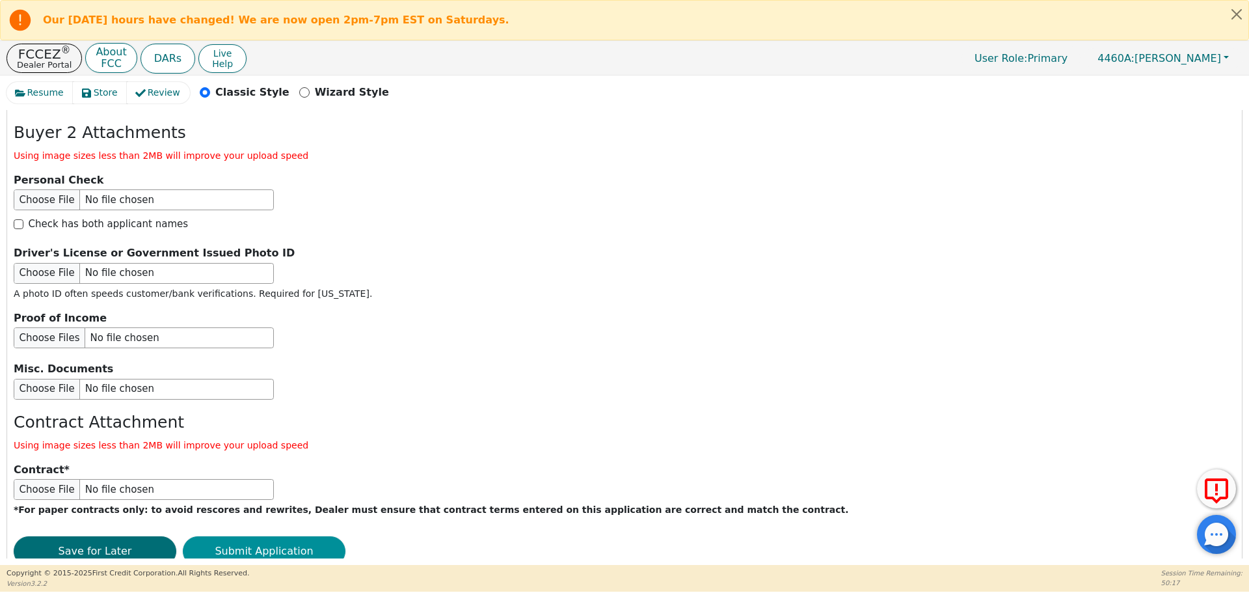
click at [269, 536] on button "Submit Application" at bounding box center [264, 551] width 163 height 30
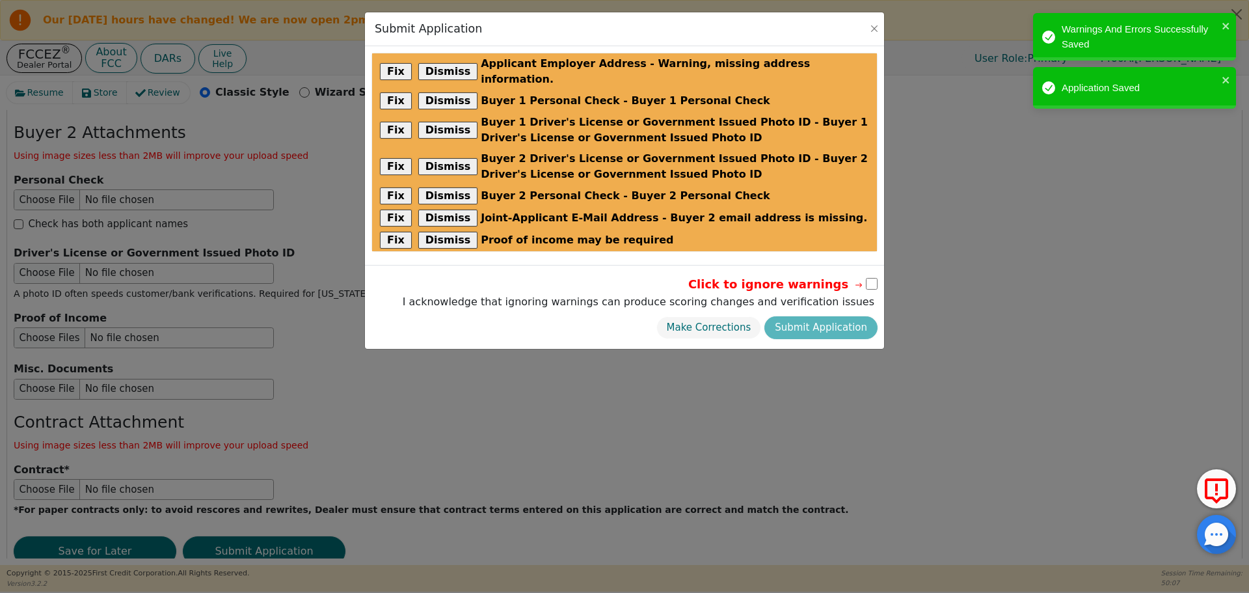
click at [874, 278] on input "checkbox" at bounding box center [872, 284] width 12 height 12
checkbox input "true"
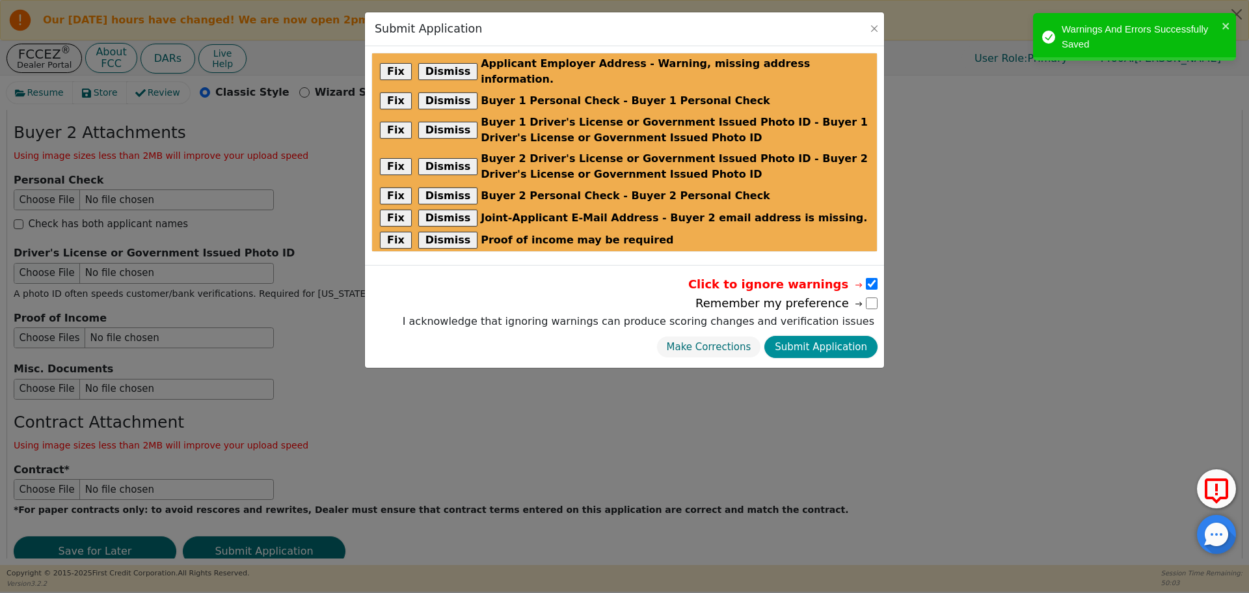
click at [839, 336] on button "Submit Application" at bounding box center [820, 347] width 113 height 23
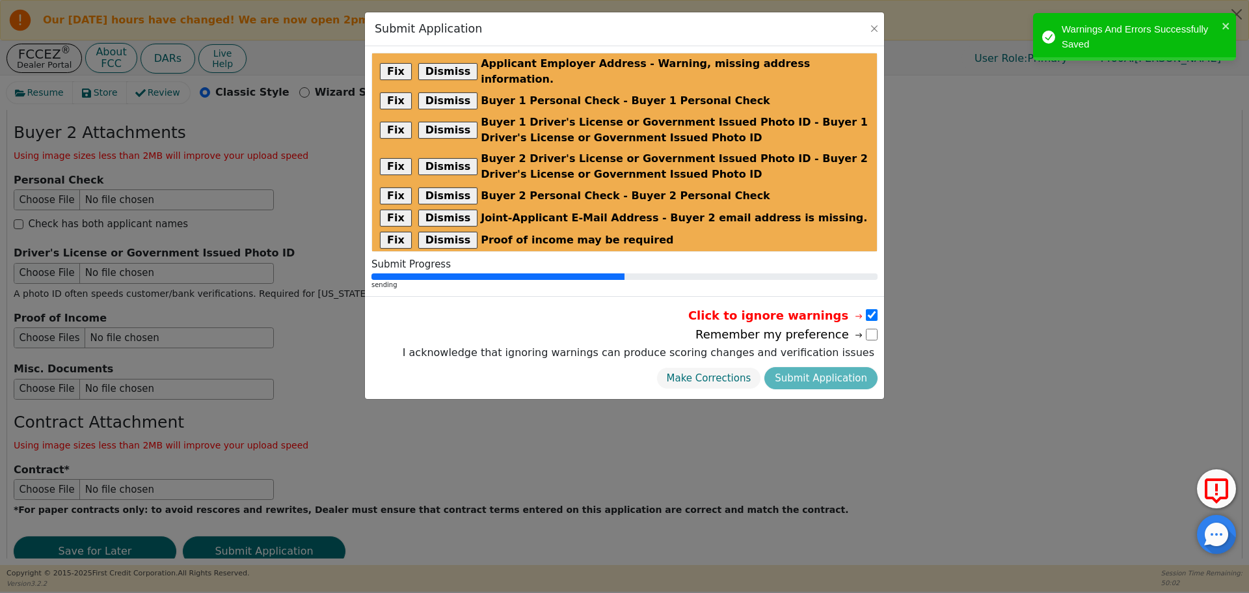
radio input "false"
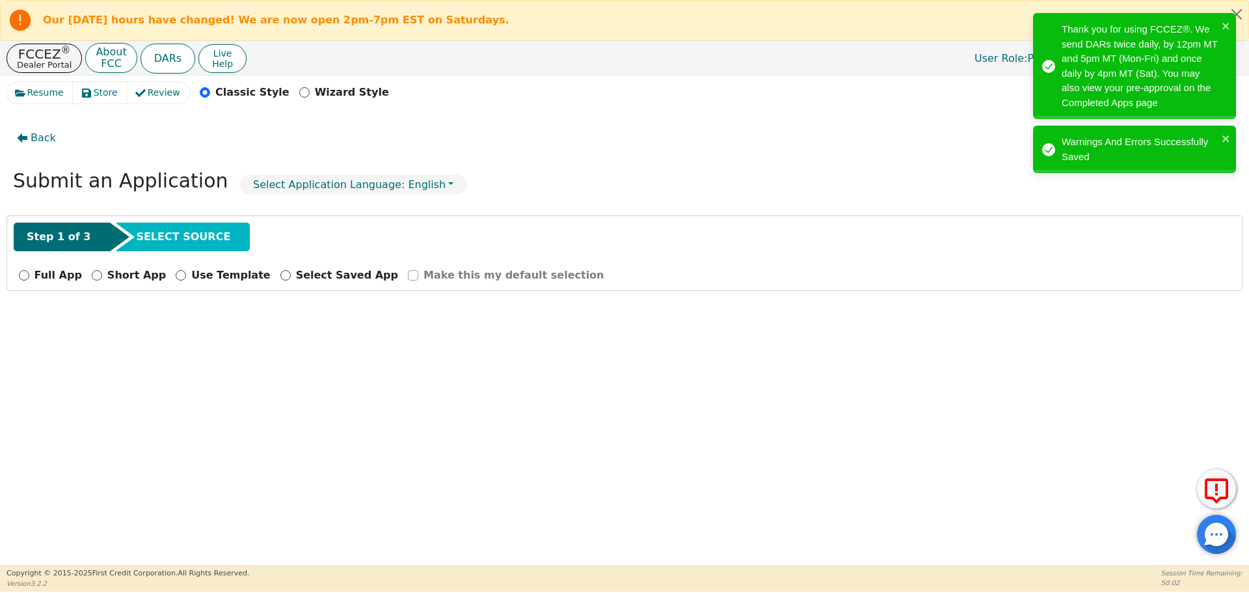
scroll to position [0, 0]
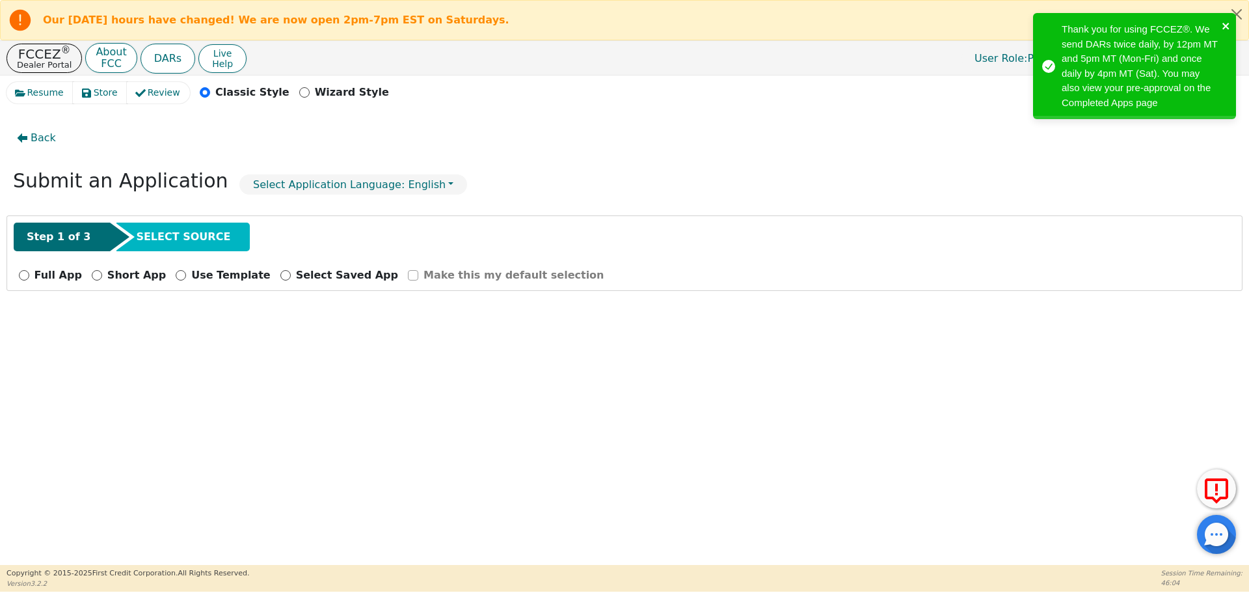
click at [1230, 27] on icon "close" at bounding box center [1226, 26] width 9 height 10
